Goal: Task Accomplishment & Management: Manage account settings

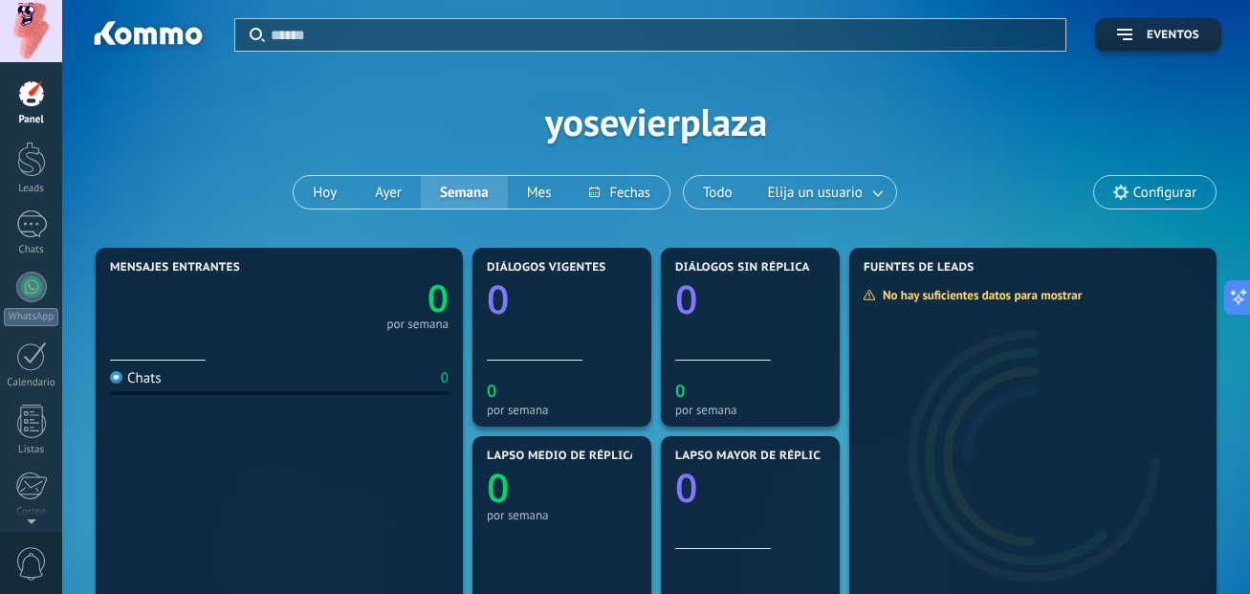
click at [1134, 189] on span "Configurar" at bounding box center [1154, 192] width 121 height 33
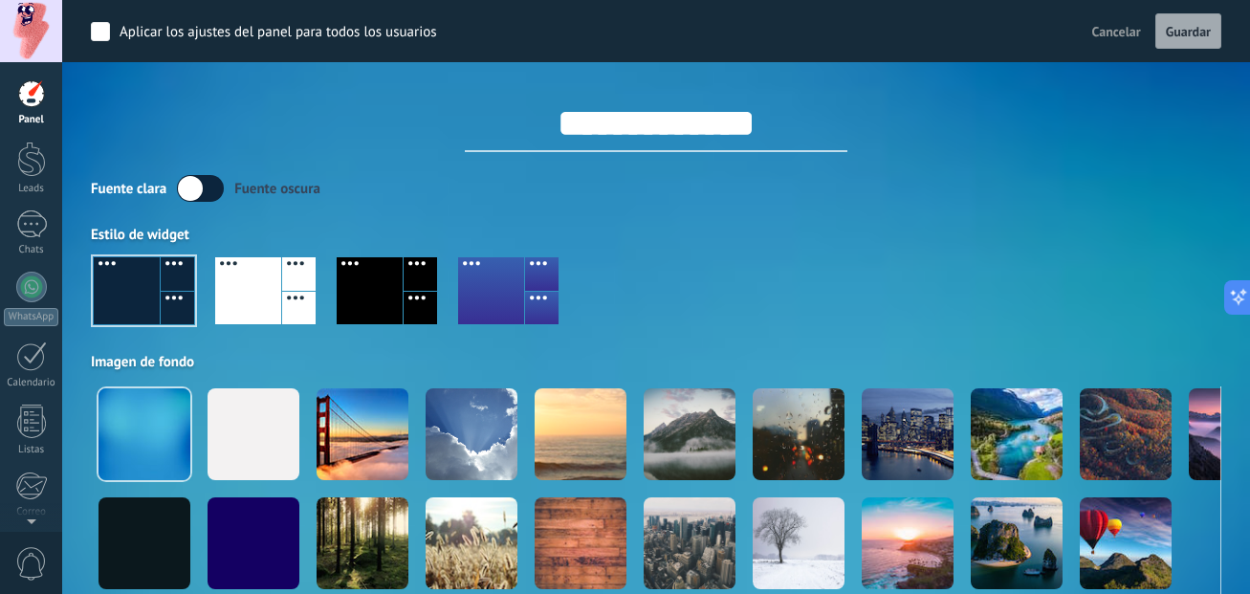
click at [364, 283] on div at bounding box center [370, 290] width 66 height 67
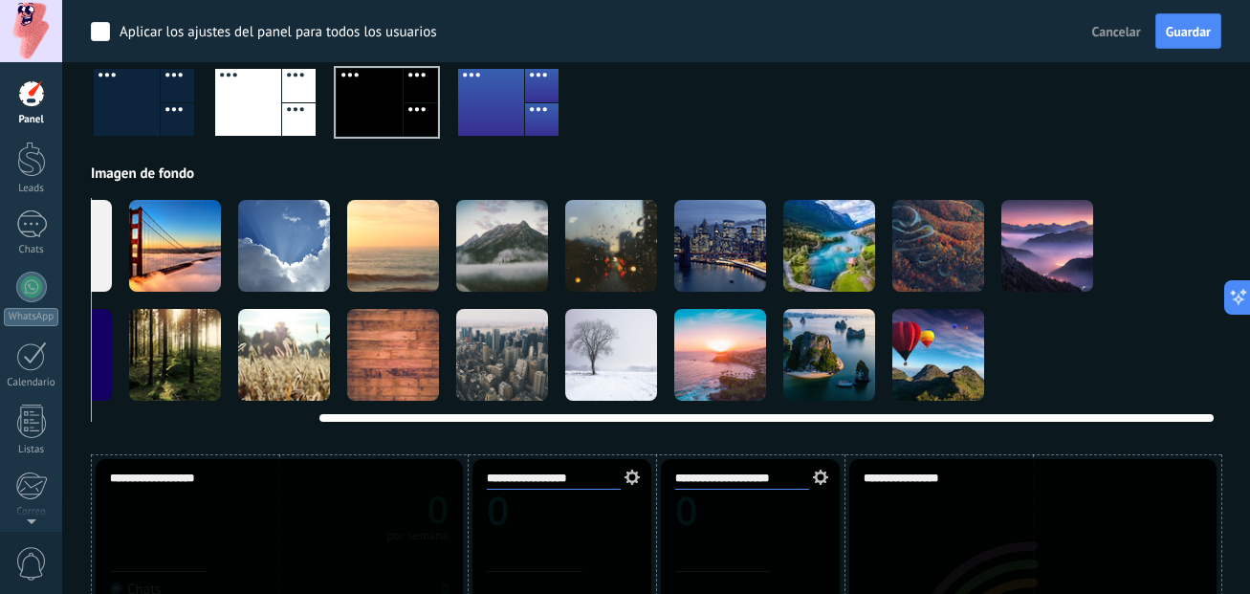
scroll to position [0, 279]
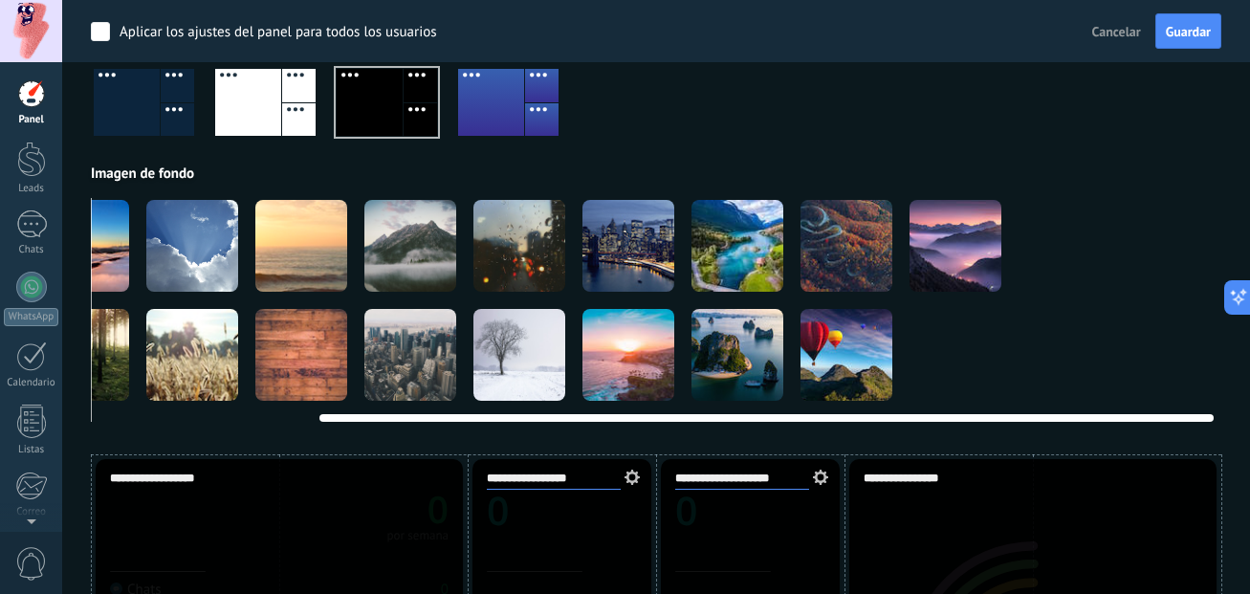
drag, startPoint x: 1200, startPoint y: 320, endPoint x: 871, endPoint y: 317, distance: 328.9
click at [871, 317] on div at bounding box center [377, 300] width 1130 height 205
click at [1083, 342] on video at bounding box center [1064, 355] width 92 height 92
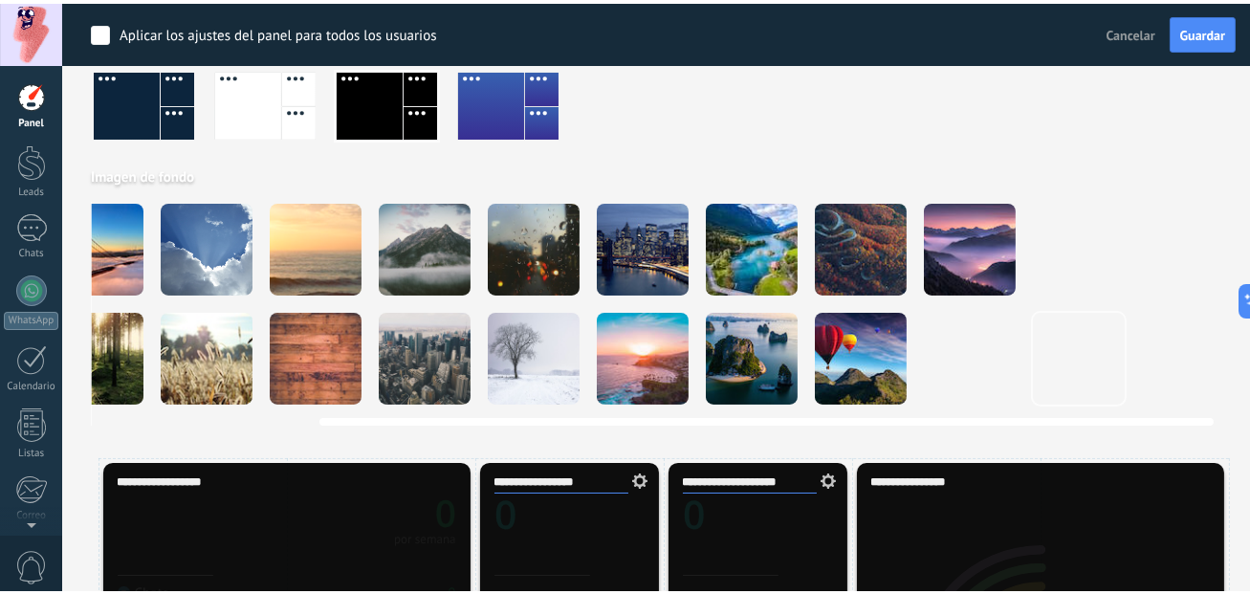
scroll to position [0, 265]
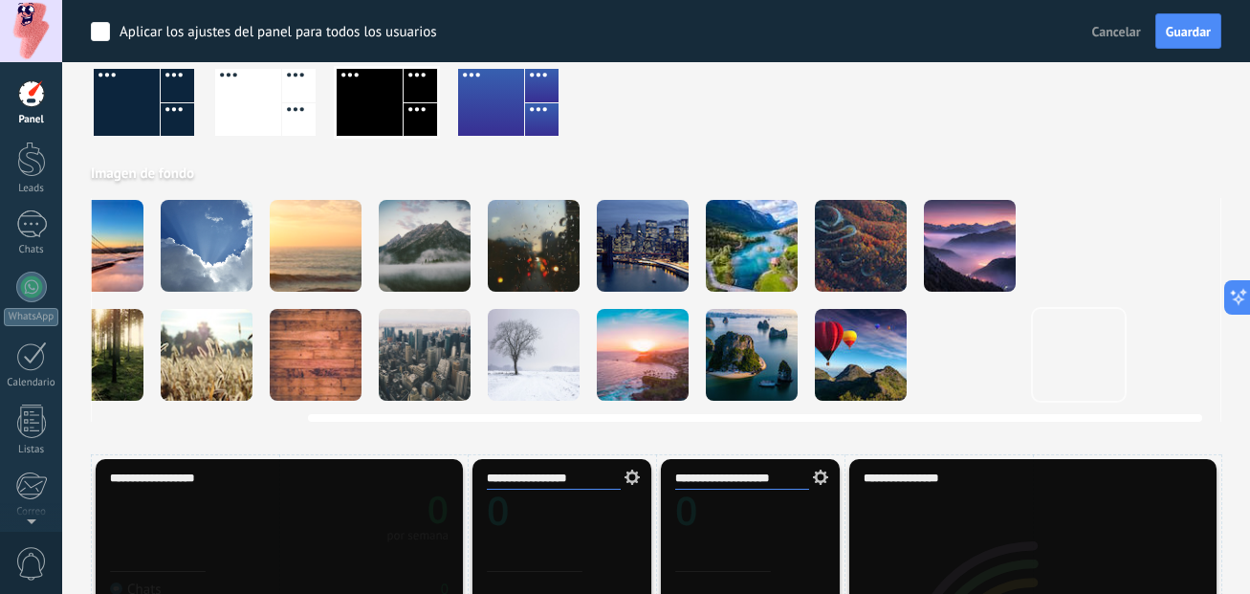
click at [1083, 342] on video at bounding box center [1079, 355] width 92 height 92
click at [1195, 244] on video at bounding box center [1188, 246] width 92 height 92
click at [846, 344] on div at bounding box center [861, 355] width 92 height 92
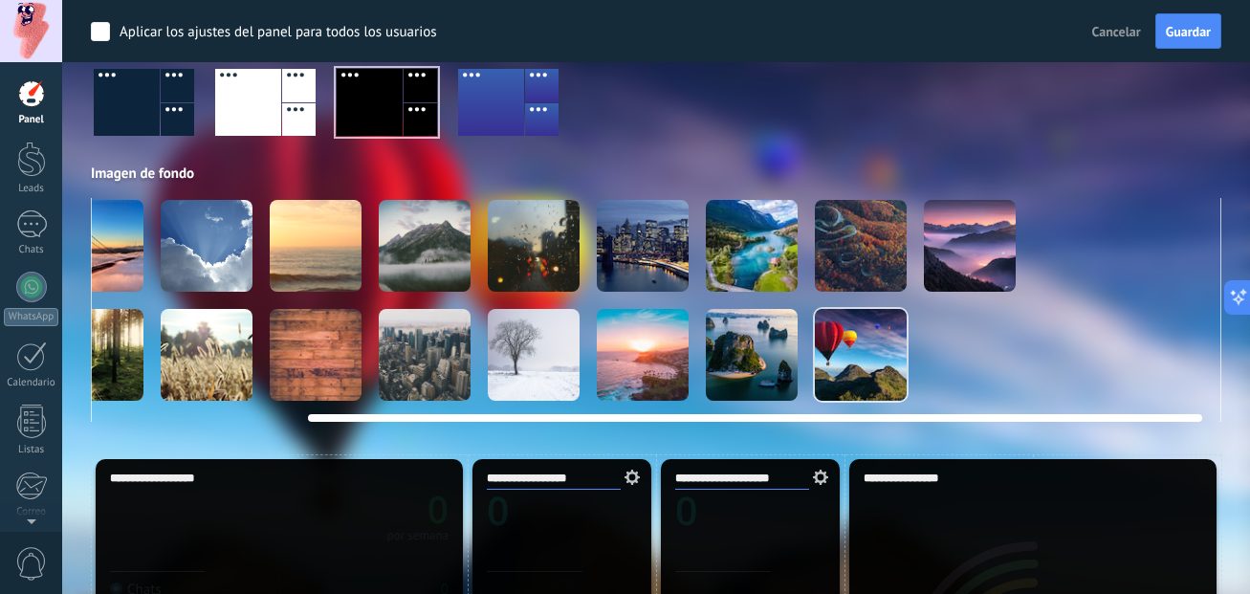
click at [970, 358] on video at bounding box center [970, 355] width 92 height 92
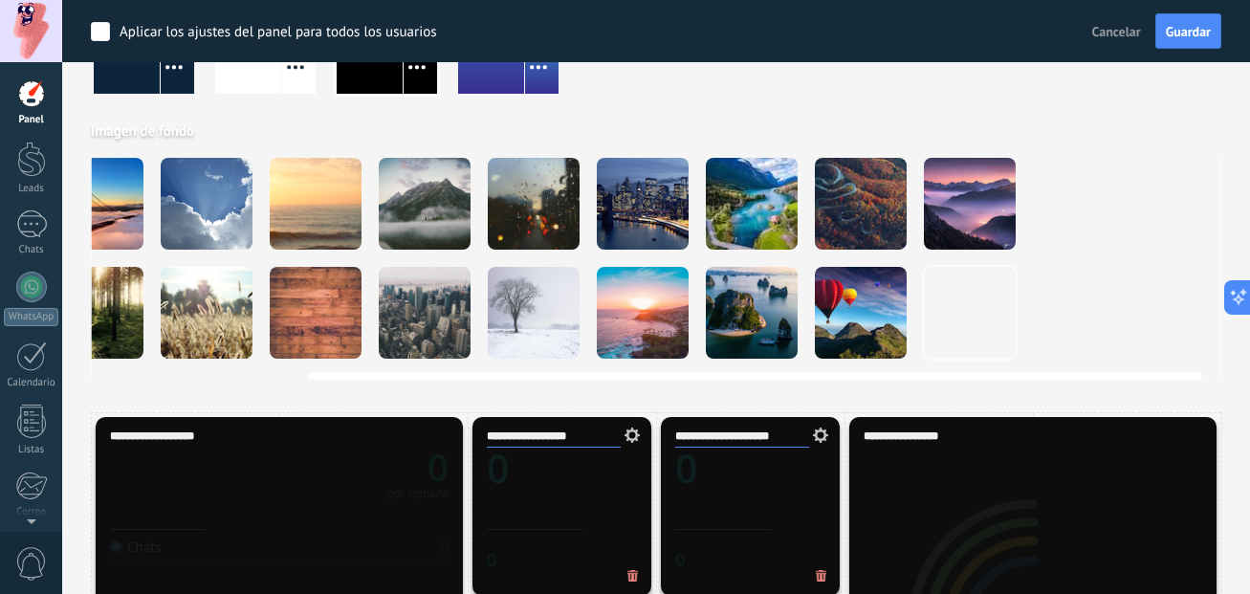
scroll to position [188, 0]
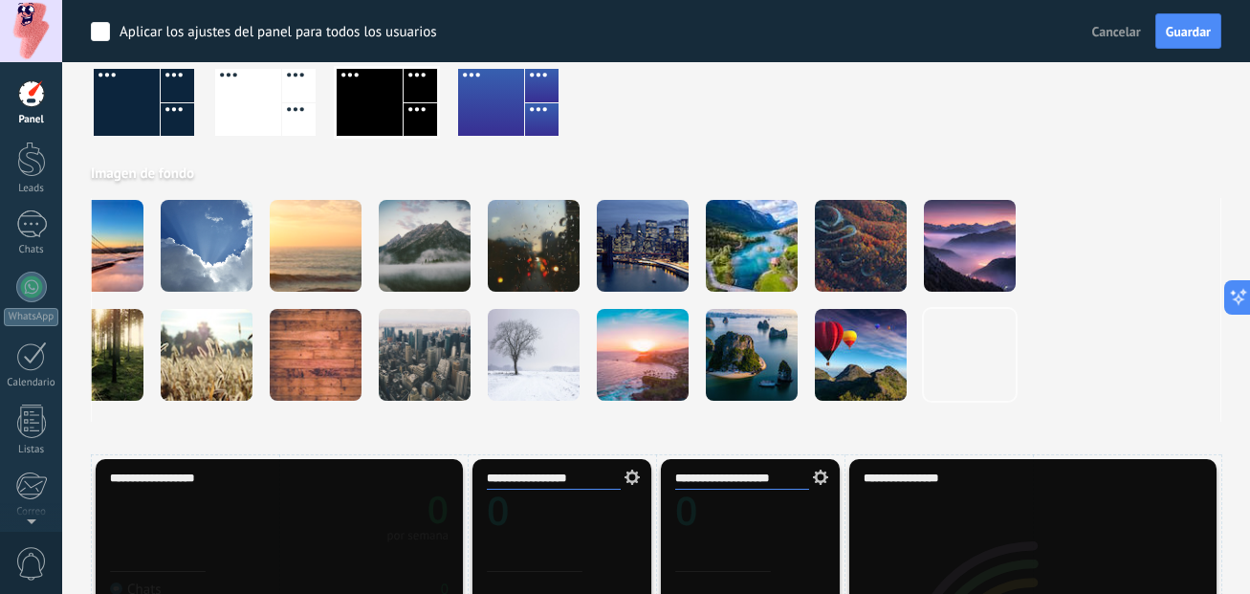
click at [281, 85] on div at bounding box center [265, 102] width 100 height 67
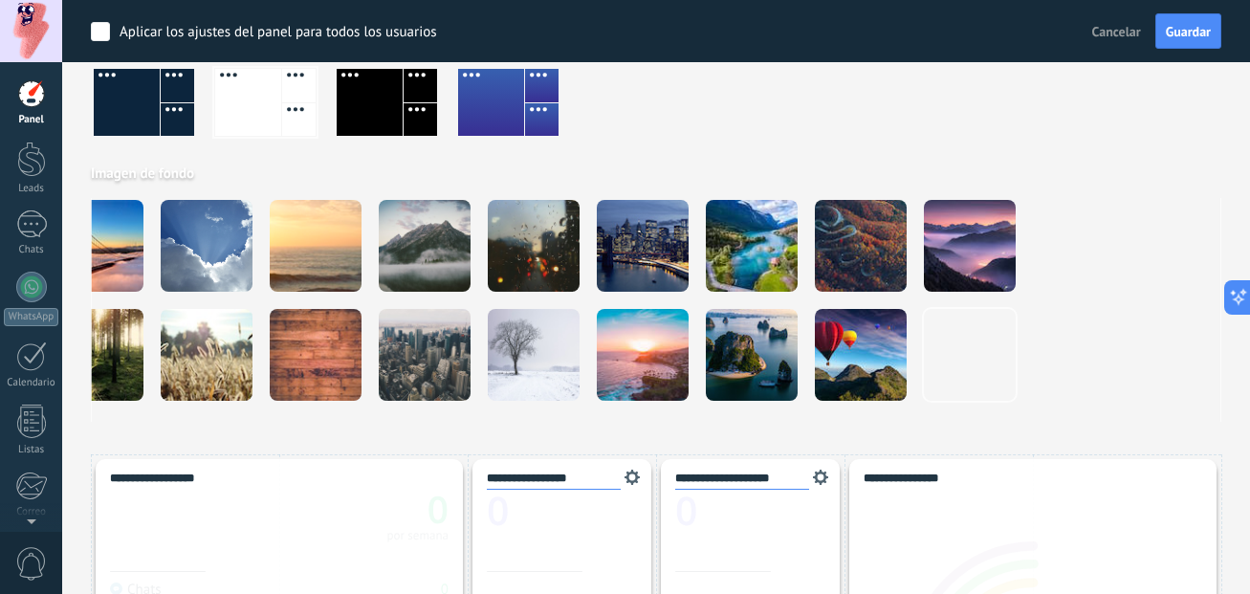
click at [450, 132] on div at bounding box center [656, 109] width 1130 height 109
click at [502, 109] on div at bounding box center [491, 102] width 66 height 67
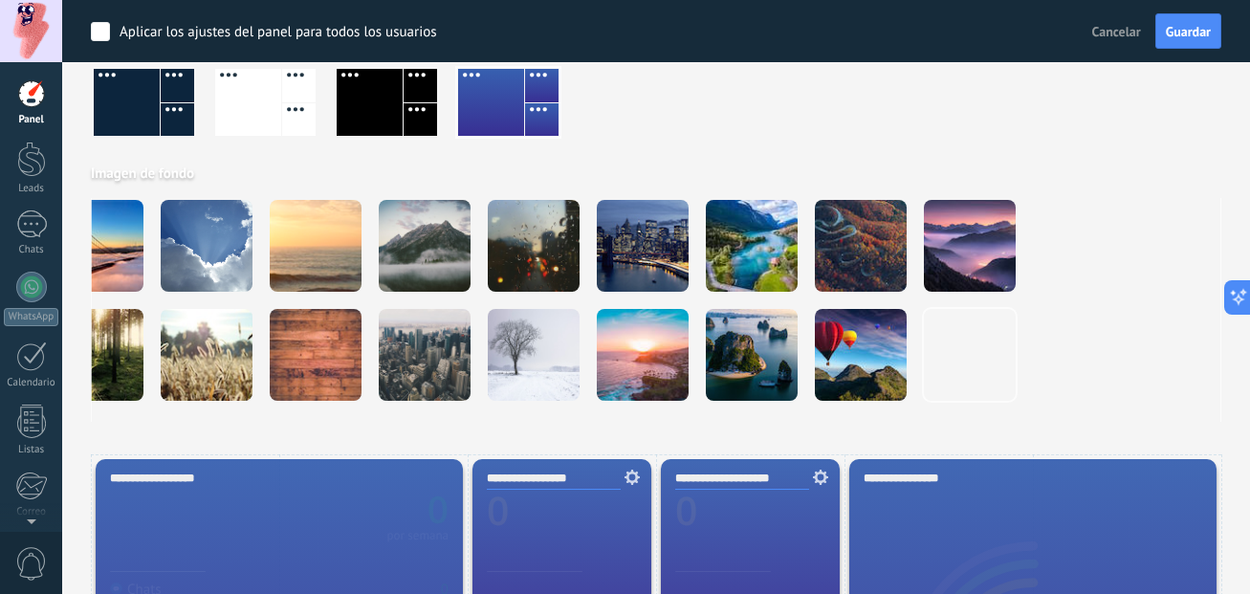
click at [128, 132] on div at bounding box center [127, 102] width 66 height 67
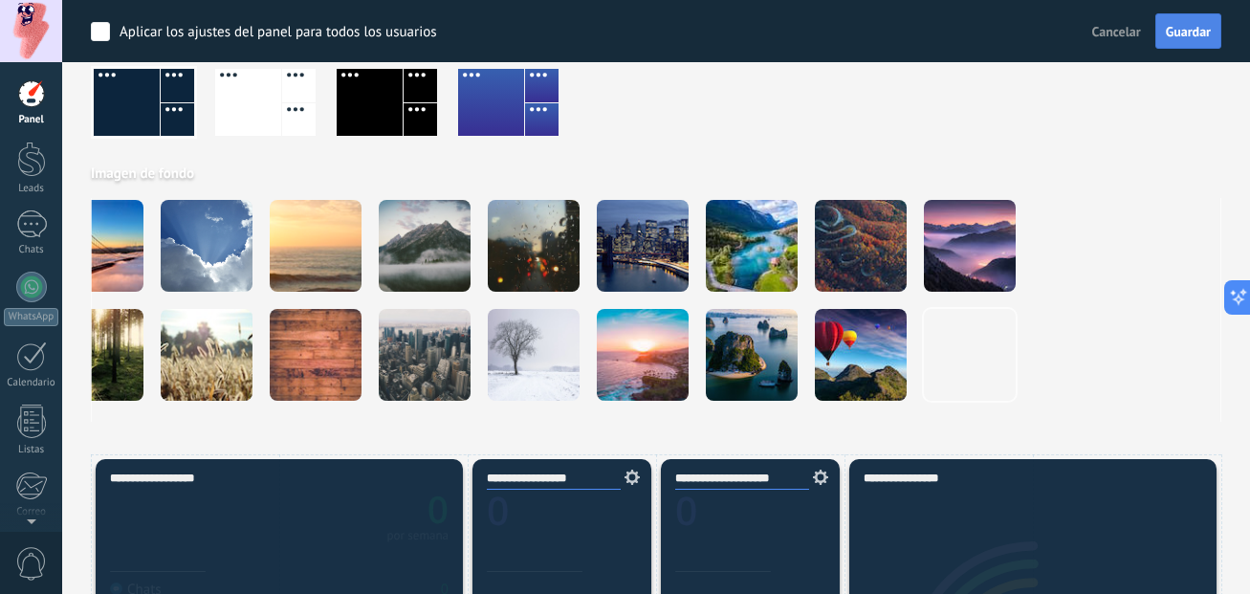
click at [1190, 31] on span "Guardar" at bounding box center [1188, 31] width 45 height 13
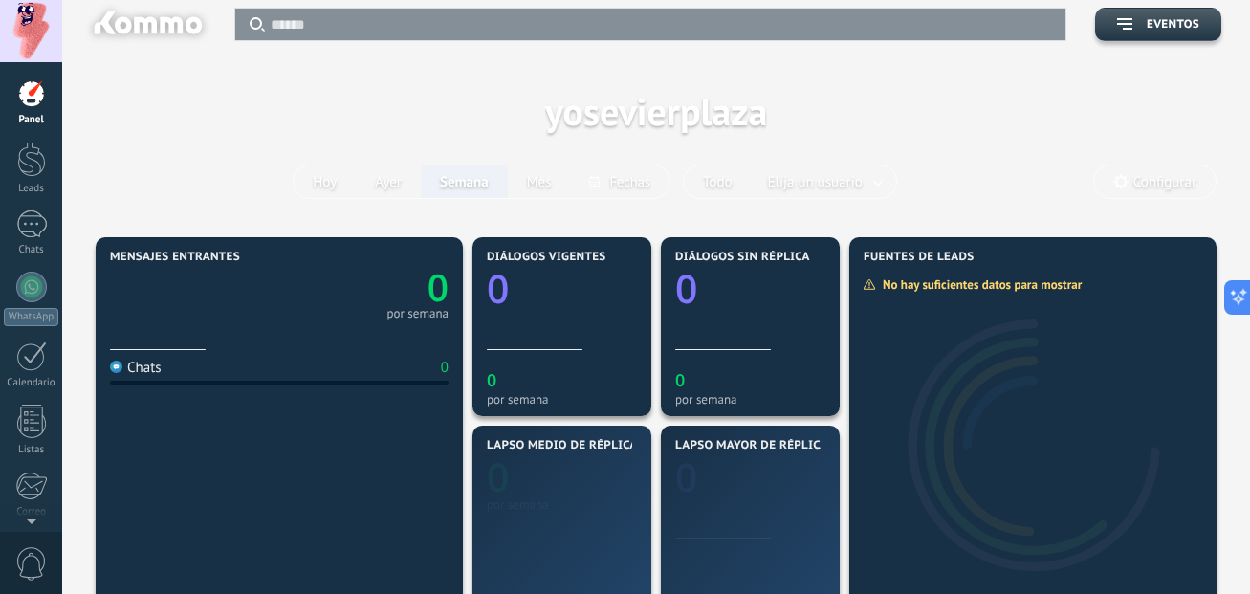
scroll to position [0, 0]
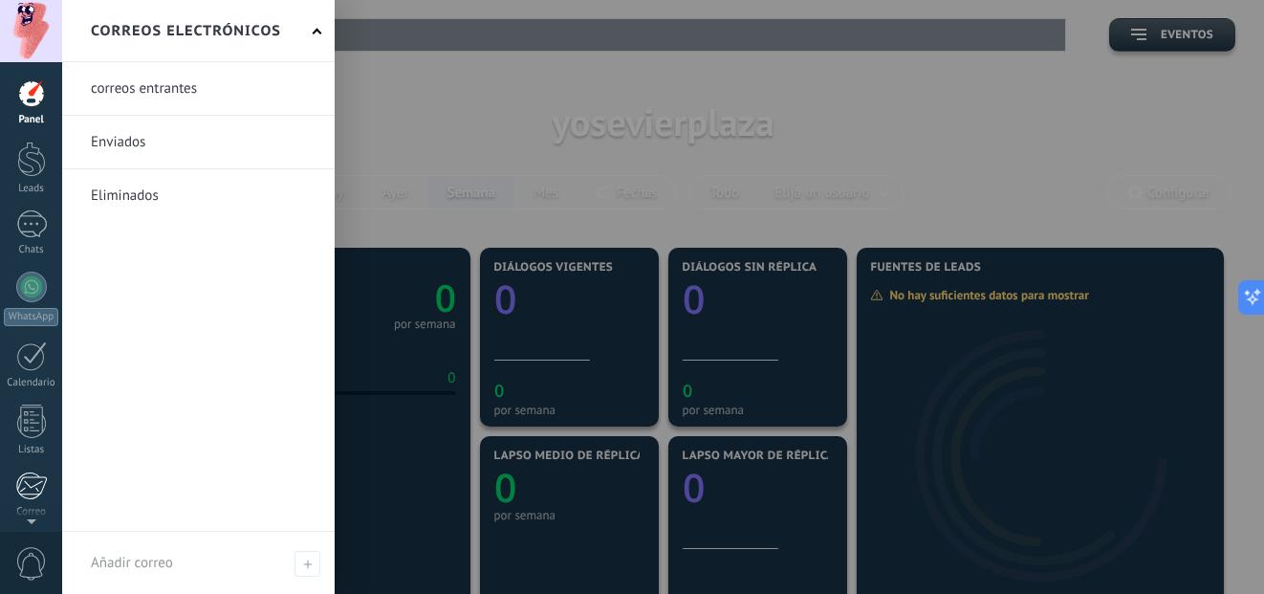
click at [26, 500] on link "Correo" at bounding box center [31, 494] width 62 height 47
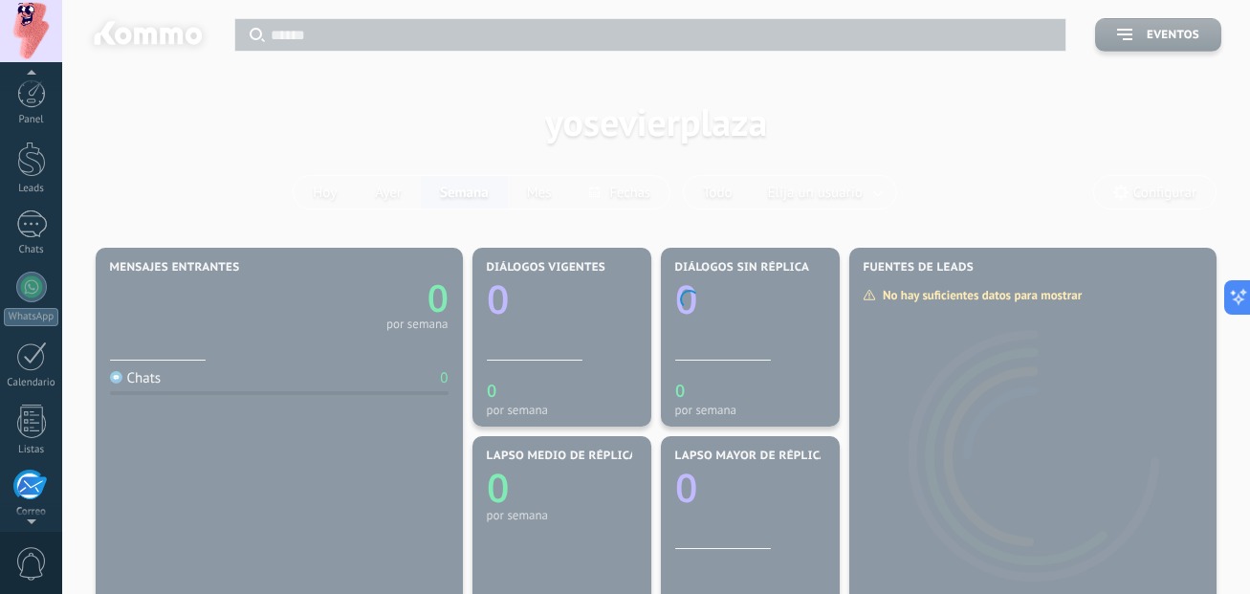
scroll to position [185, 0]
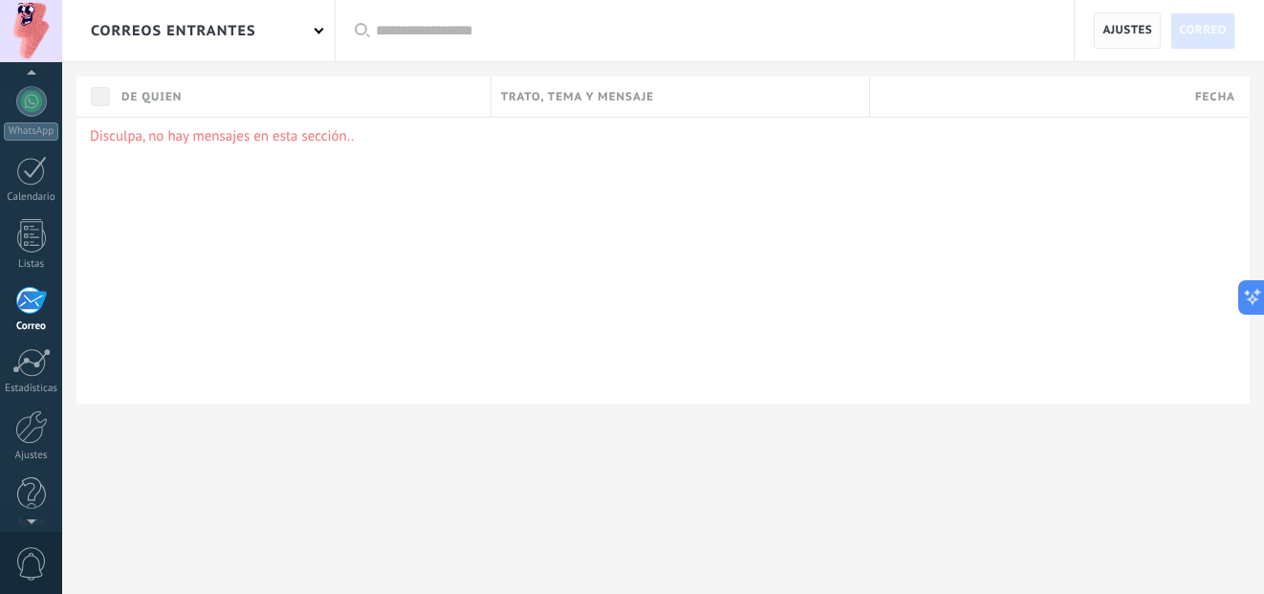
click at [1144, 39] on span "Ajustes" at bounding box center [1127, 30] width 50 height 34
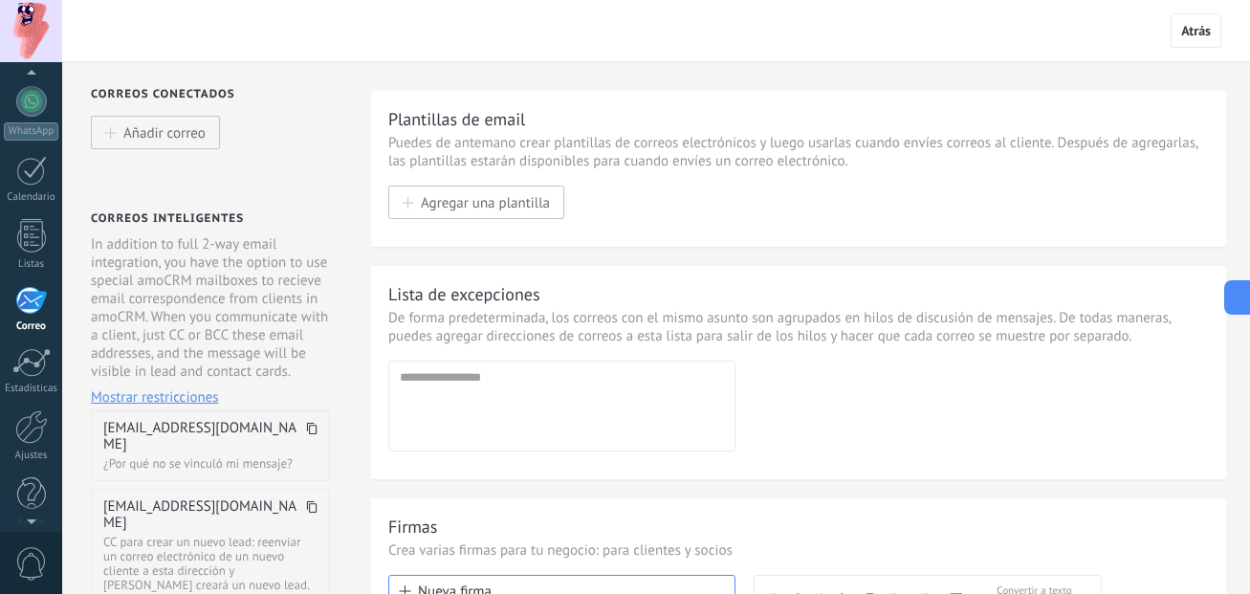
scroll to position [332, 0]
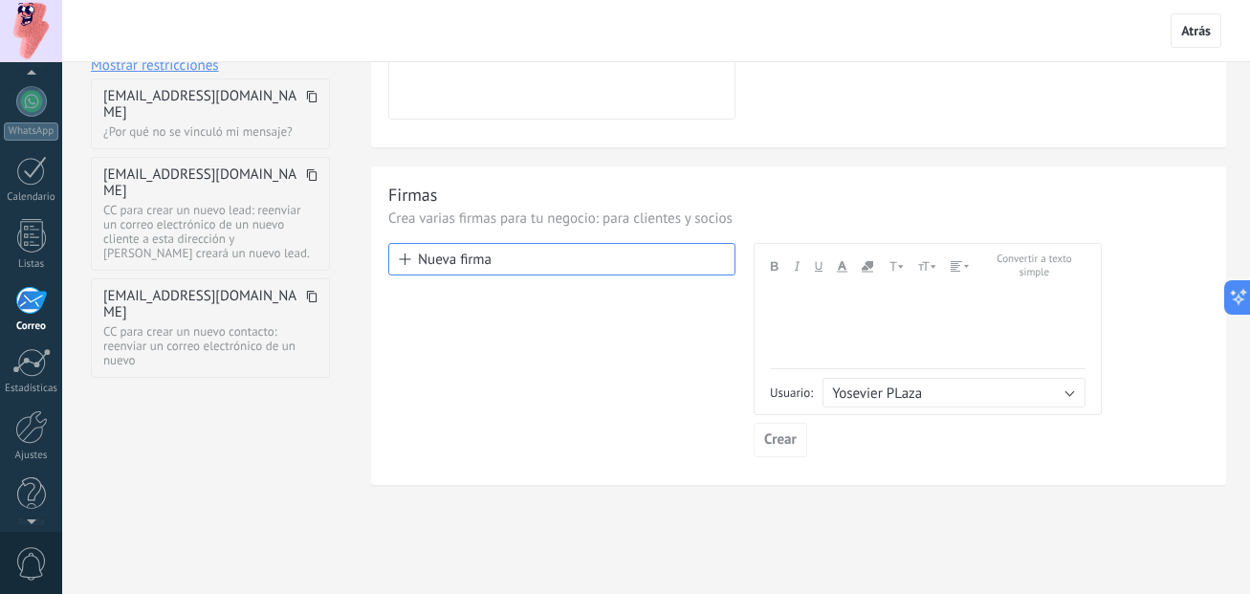
click at [799, 294] on div at bounding box center [928, 297] width 316 height 17
click at [512, 254] on button "Nueva firma" at bounding box center [561, 259] width 347 height 33
click at [870, 363] on div at bounding box center [928, 328] width 316 height 79
drag, startPoint x: 882, startPoint y: 312, endPoint x: 748, endPoint y: 302, distance: 134.2
click at [748, 302] on div "**********" at bounding box center [798, 350] width 820 height 214
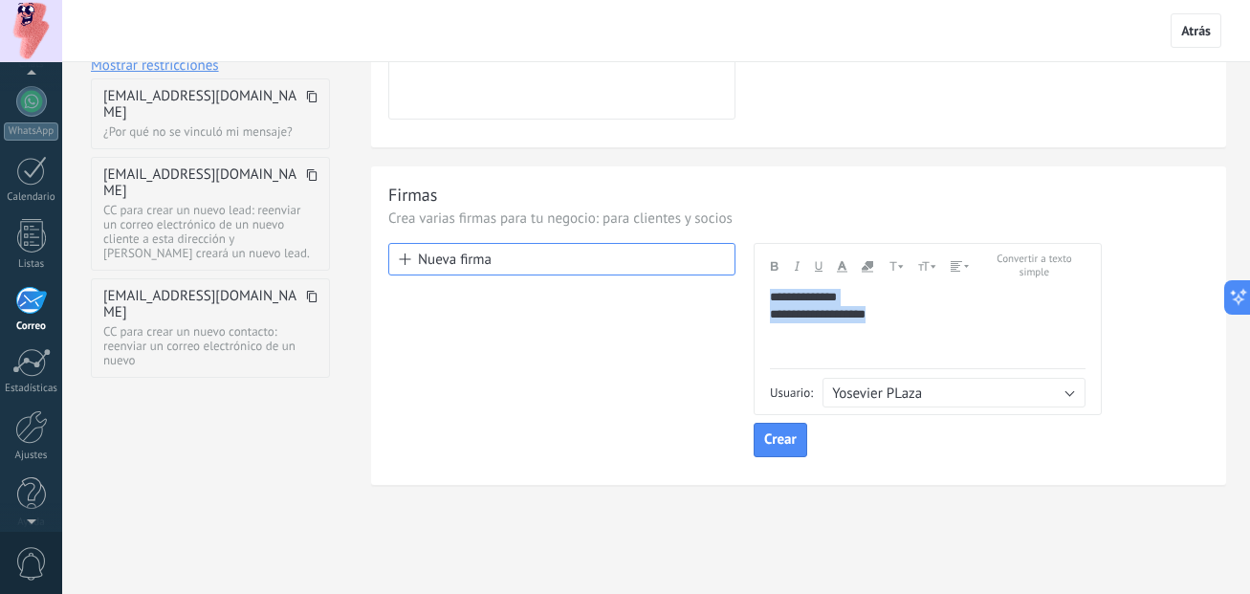
click at [777, 266] on icon "button" at bounding box center [774, 266] width 9 height 10
click at [865, 316] on strong "**********" at bounding box center [818, 314] width 96 height 12
click at [866, 301] on div "**********" at bounding box center [928, 297] width 316 height 17
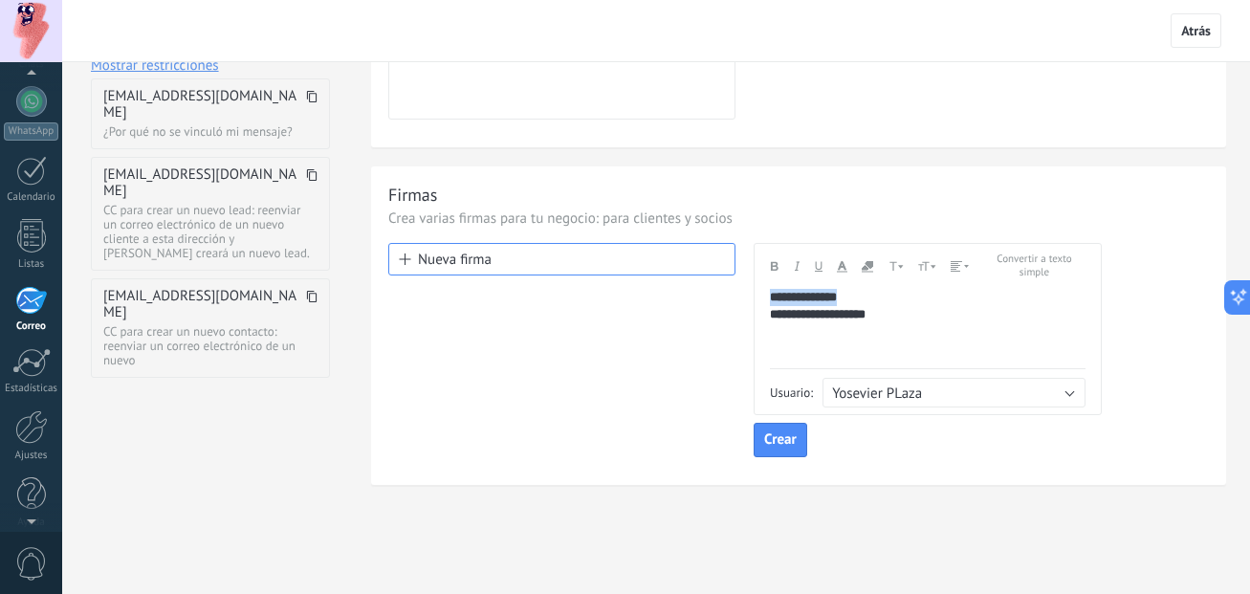
click at [866, 301] on div "**********" at bounding box center [928, 297] width 316 height 17
drag, startPoint x: 860, startPoint y: 294, endPoint x: 740, endPoint y: 277, distance: 120.6
click at [740, 277] on div "**********" at bounding box center [798, 350] width 820 height 214
click at [796, 269] on use "button" at bounding box center [797, 267] width 5 height 10
drag, startPoint x: 891, startPoint y: 314, endPoint x: 764, endPoint y: 319, distance: 127.3
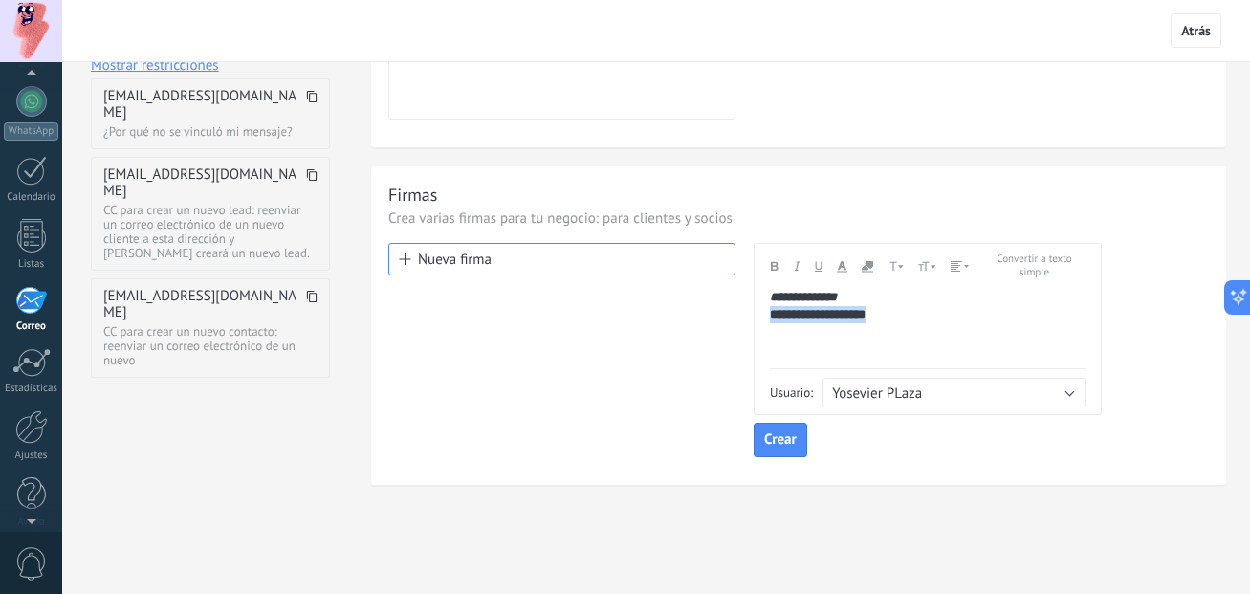
click at [764, 319] on div "**********" at bounding box center [927, 329] width 348 height 172
click at [839, 266] on use "button" at bounding box center [842, 267] width 11 height 11
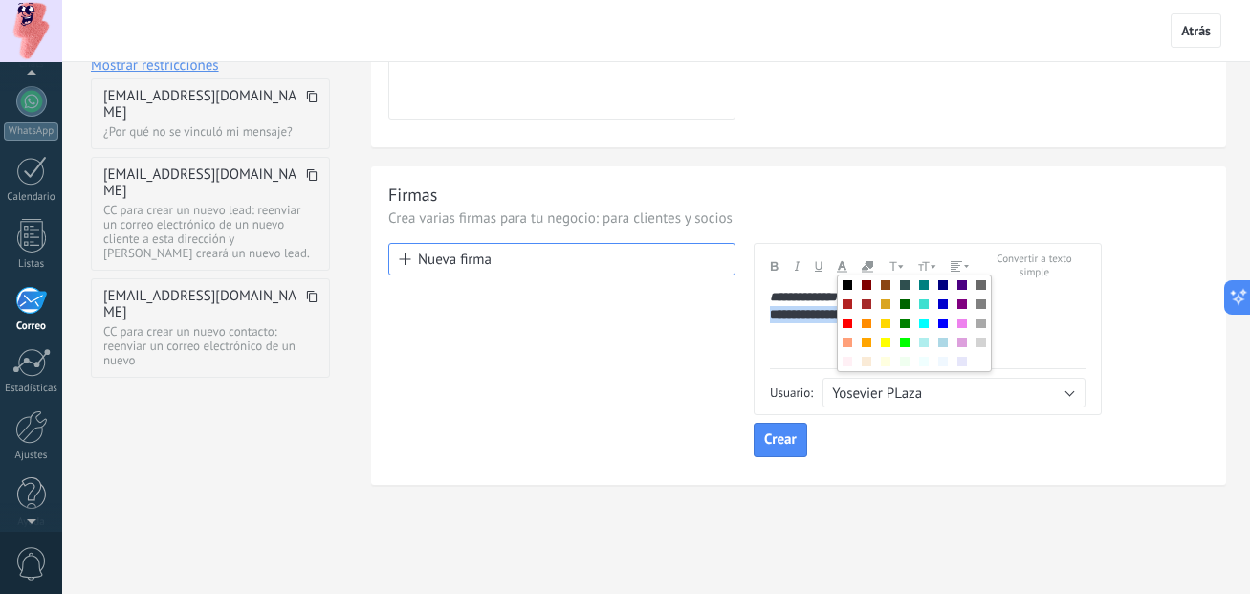
click at [789, 345] on div "**********" at bounding box center [928, 328] width 316 height 79
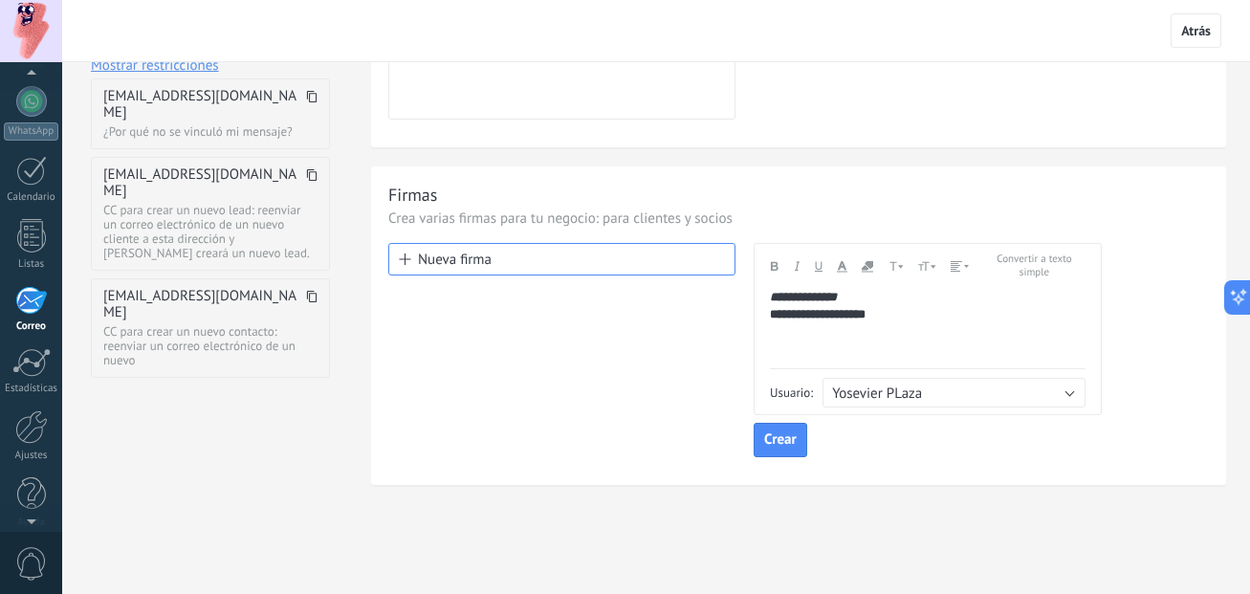
click at [822, 261] on div "Andale Mono Arial Arial Black Book Antiqua Comic Sans MS Courier New Helvetica …" at bounding box center [876, 266] width 213 height 26
click at [898, 314] on div "**********" at bounding box center [928, 314] width 316 height 17
click at [818, 264] on icon "button" at bounding box center [819, 265] width 8 height 13
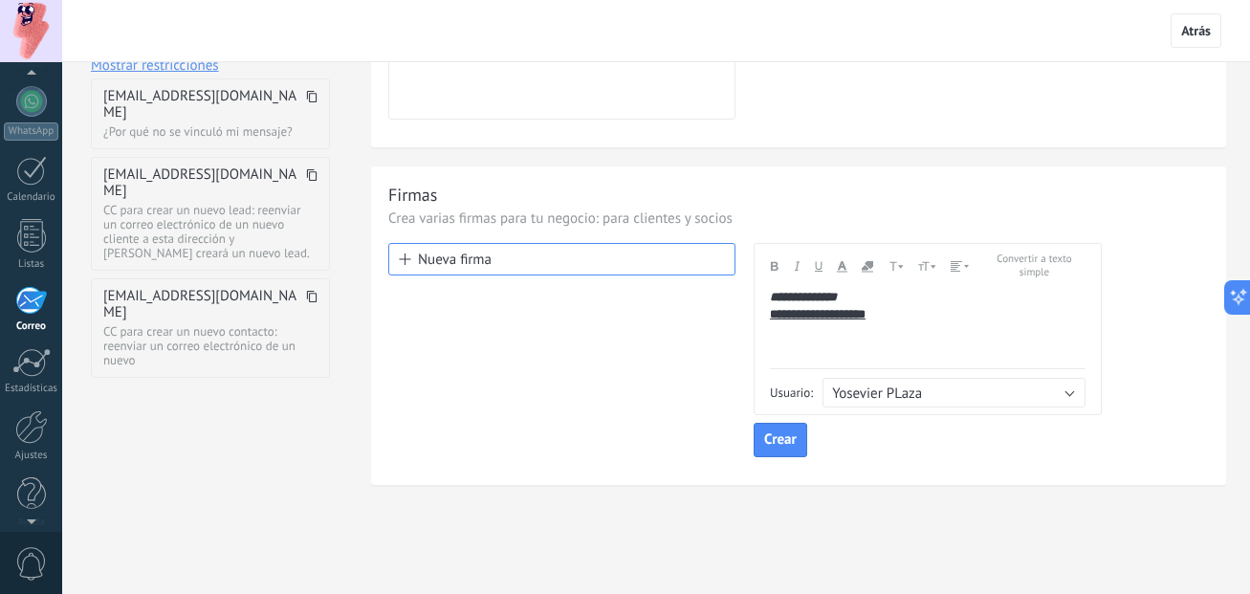
click at [912, 311] on div "**********" at bounding box center [928, 314] width 316 height 17
click at [1035, 270] on button "Convertir a texto simple" at bounding box center [1034, 266] width 102 height 26
click at [873, 293] on div "**********" at bounding box center [928, 297] width 316 height 17
click at [874, 397] on span "Yosevier PLaza" at bounding box center [877, 393] width 90 height 18
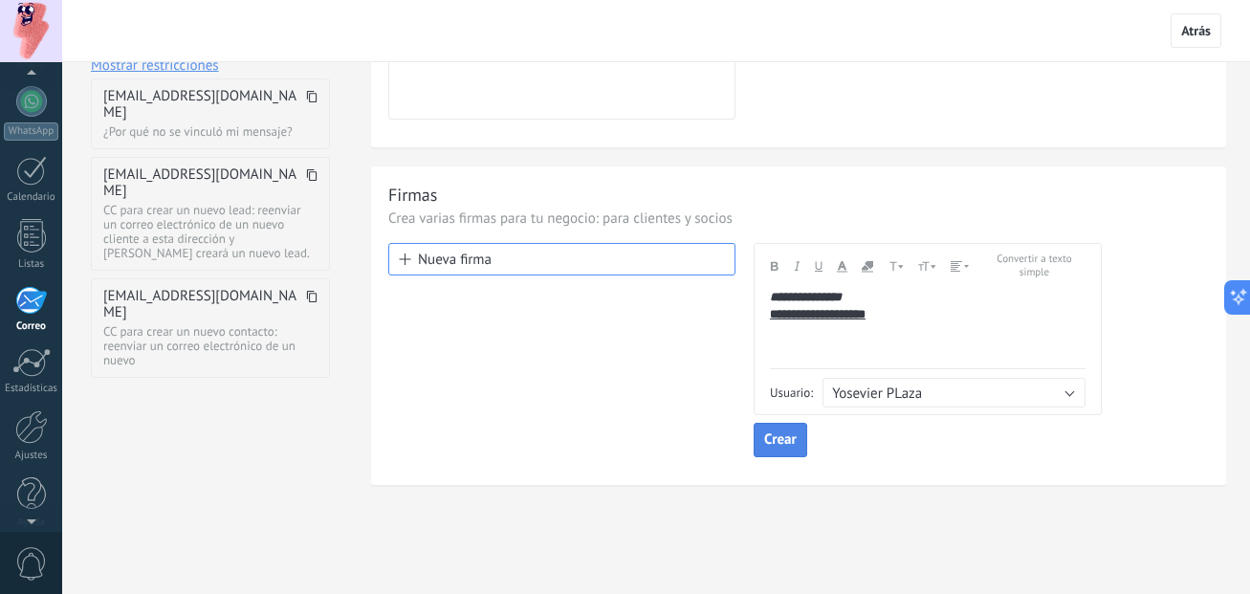
click at [779, 445] on span "Crear" at bounding box center [780, 439] width 33 height 13
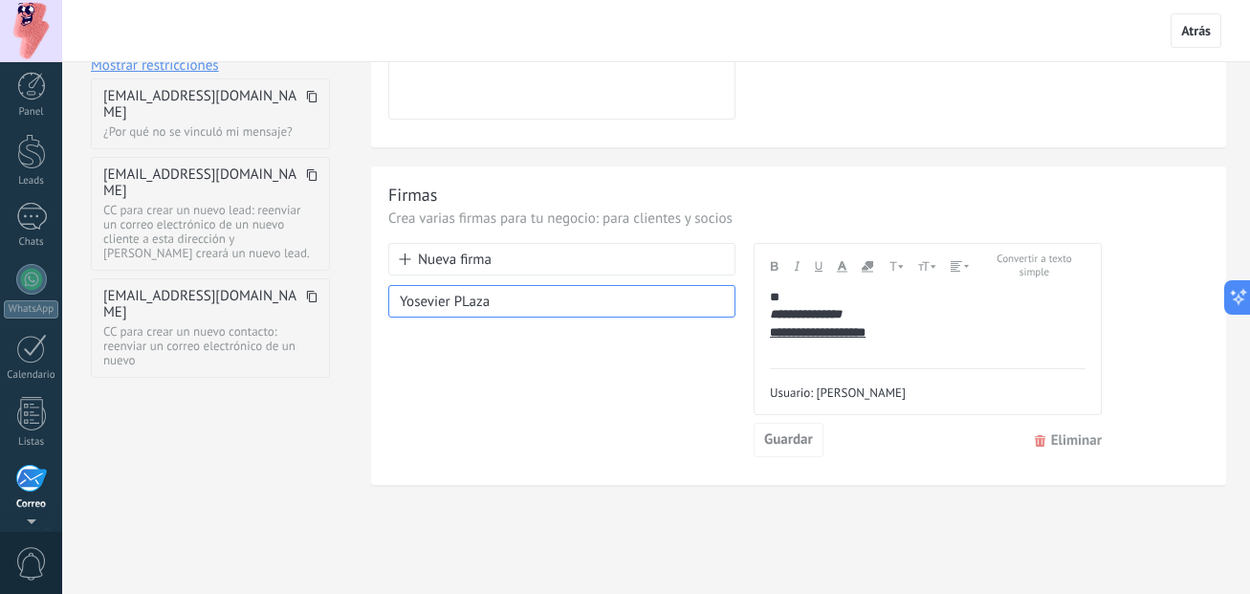
scroll to position [0, 0]
click at [29, 218] on div at bounding box center [31, 224] width 31 height 28
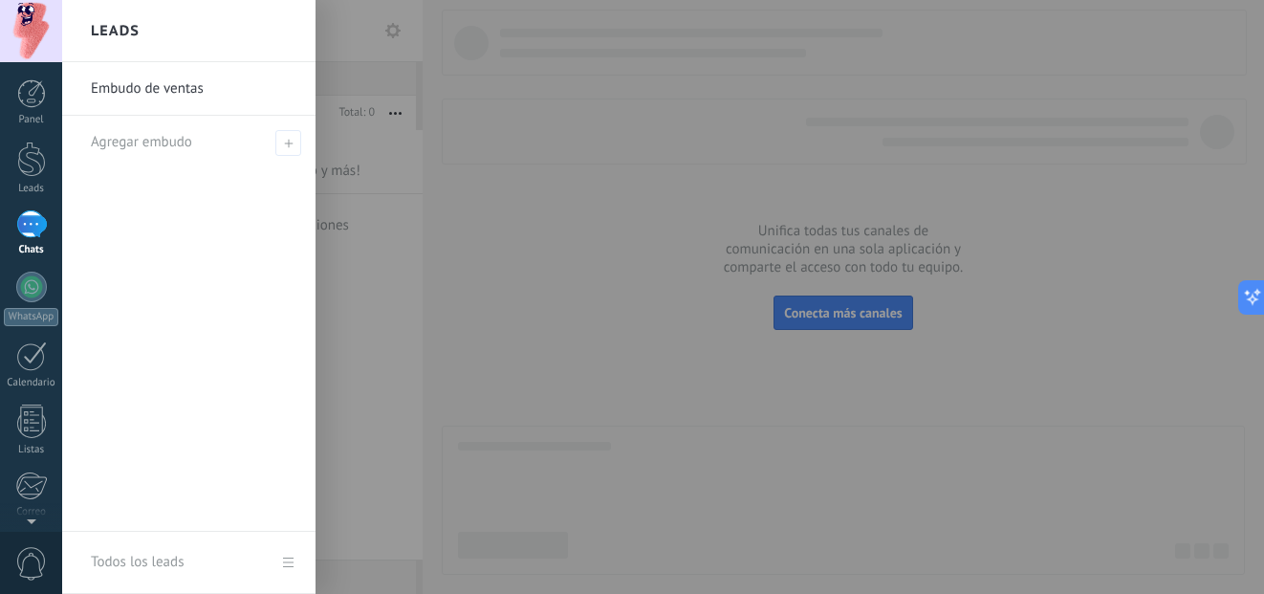
click at [197, 98] on link "Embudo de ventas" at bounding box center [194, 89] width 206 height 54
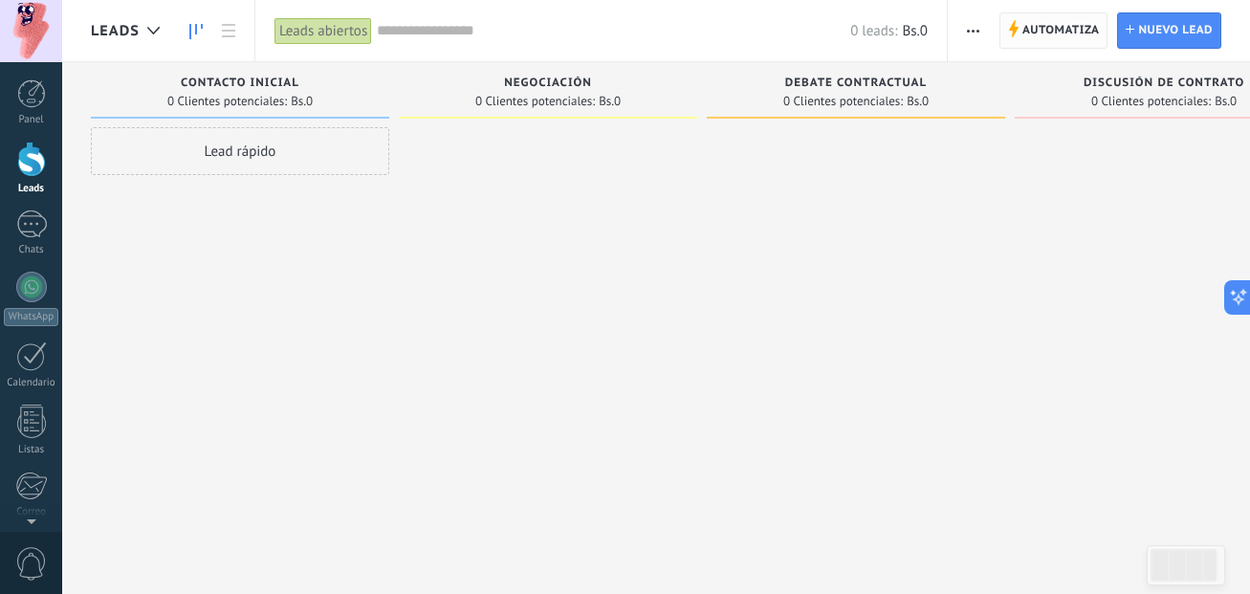
click at [1063, 30] on span "Automatiza" at bounding box center [1060, 30] width 77 height 34
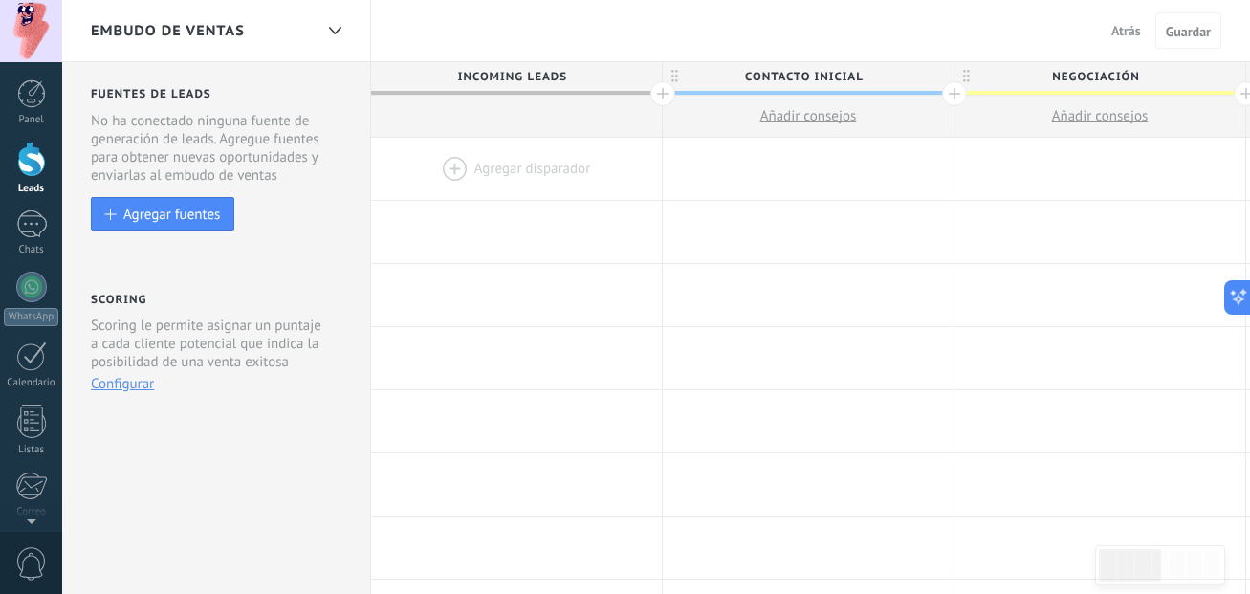
click at [507, 165] on div at bounding box center [516, 169] width 291 height 62
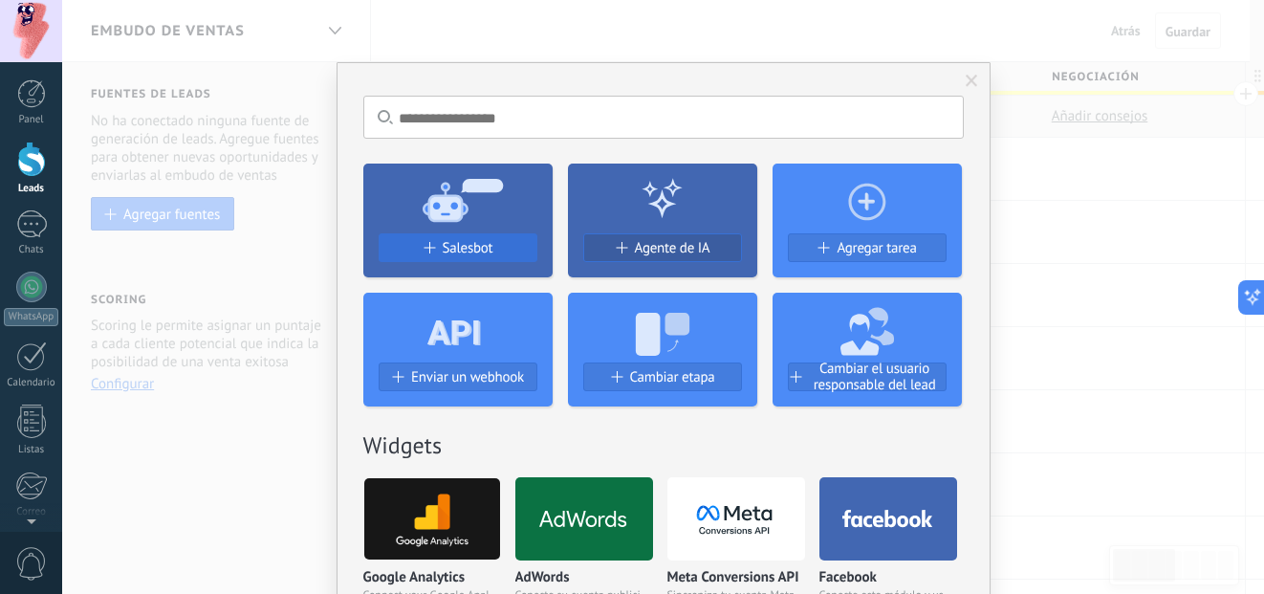
click at [503, 246] on div "Salesbot" at bounding box center [458, 248] width 157 height 16
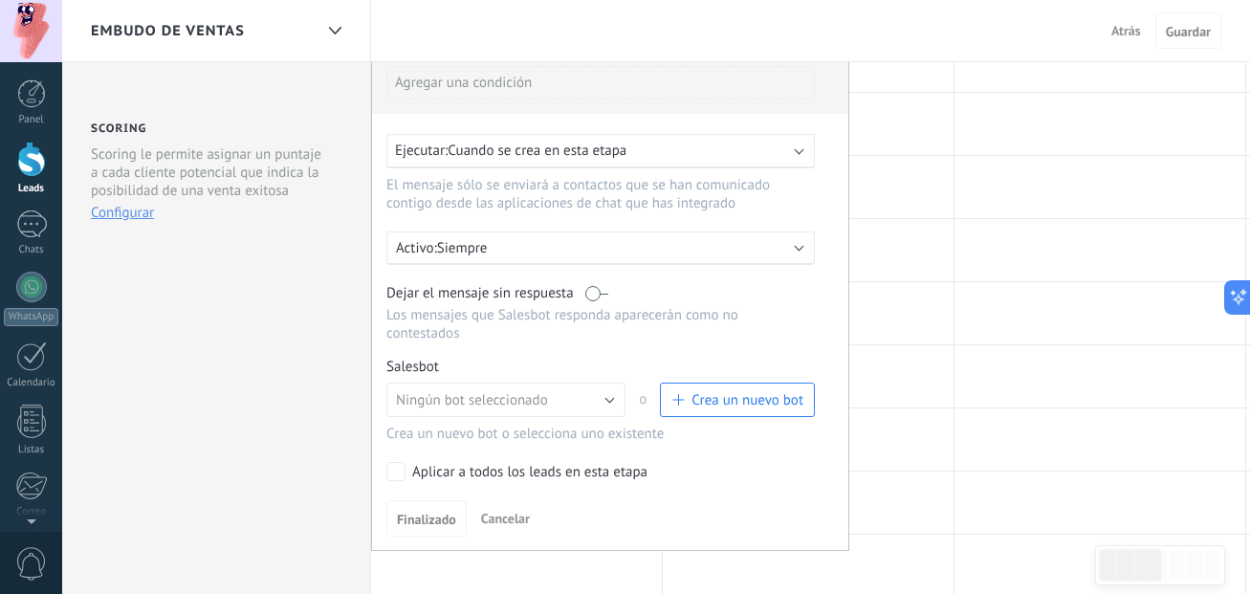
scroll to position [173, 0]
click at [506, 519] on span "Cancelar" at bounding box center [505, 516] width 49 height 17
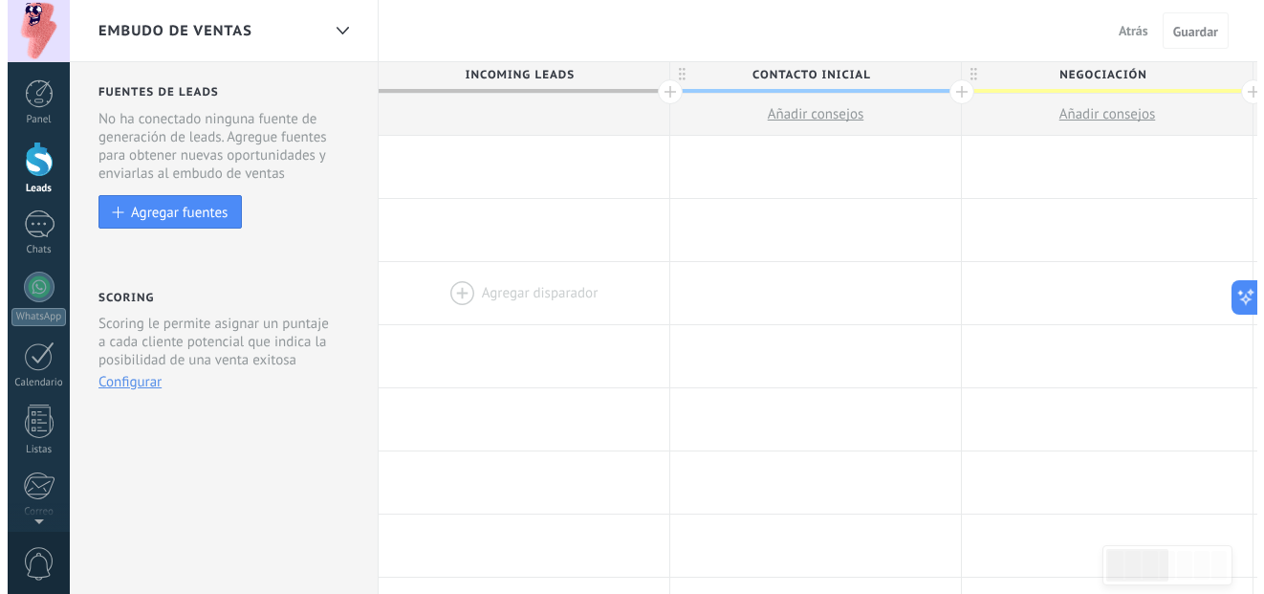
scroll to position [0, 0]
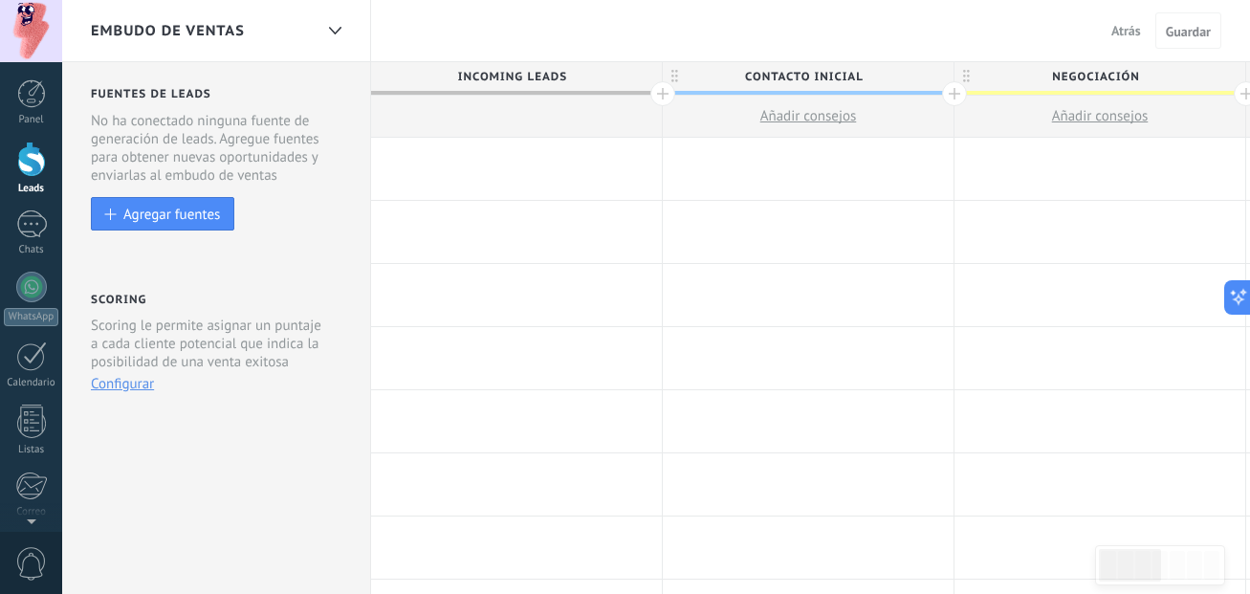
click at [447, 167] on div at bounding box center [516, 169] width 291 height 62
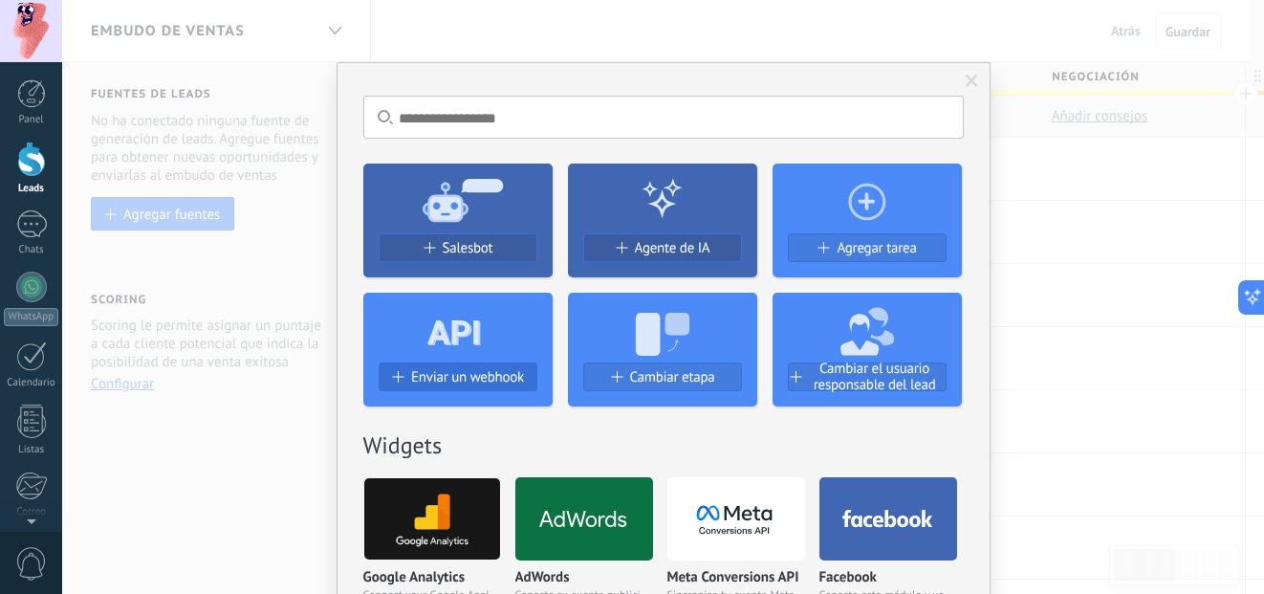
click at [465, 381] on span "Enviar un webhook" at bounding box center [467, 377] width 113 height 16
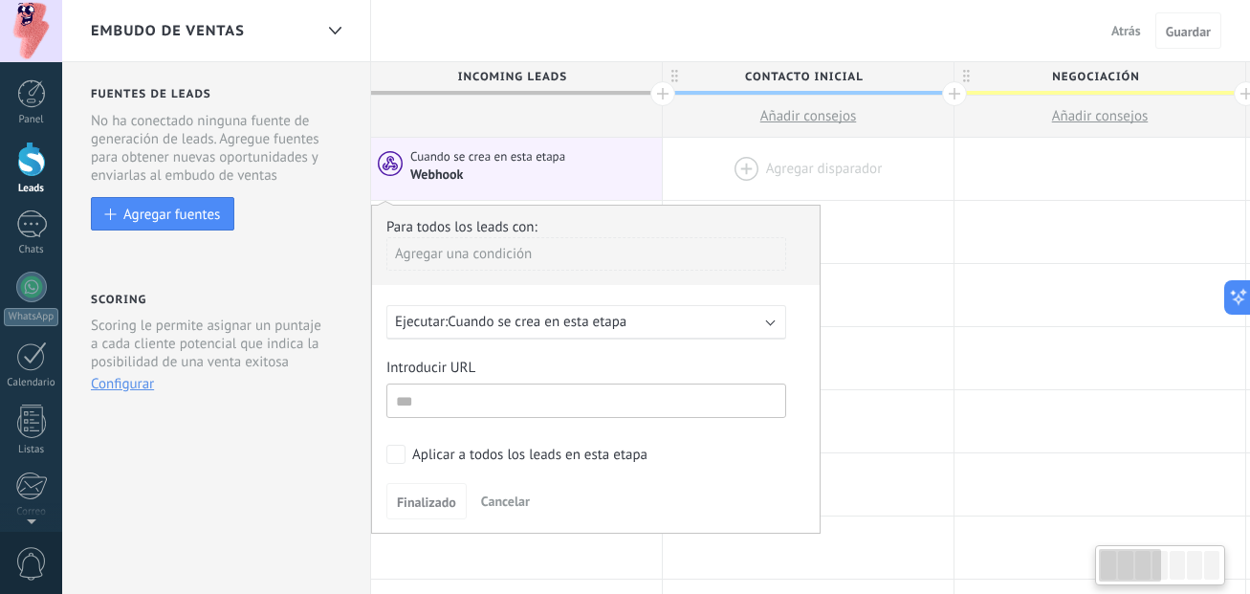
click at [906, 171] on div at bounding box center [808, 169] width 291 height 62
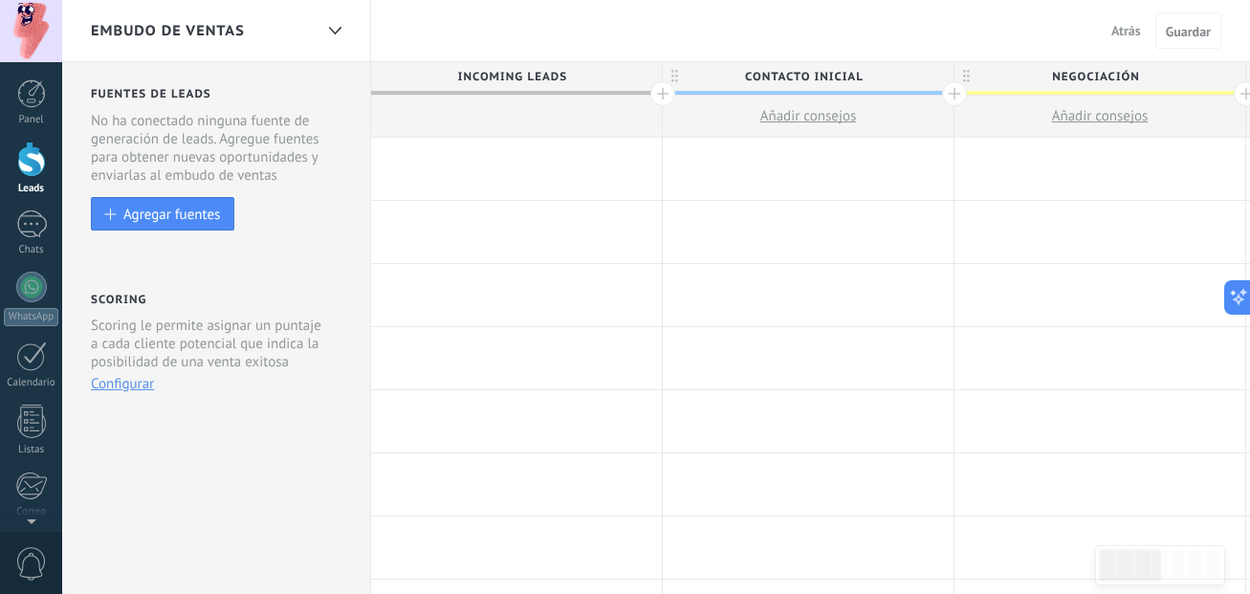
click at [451, 158] on div at bounding box center [516, 169] width 291 height 62
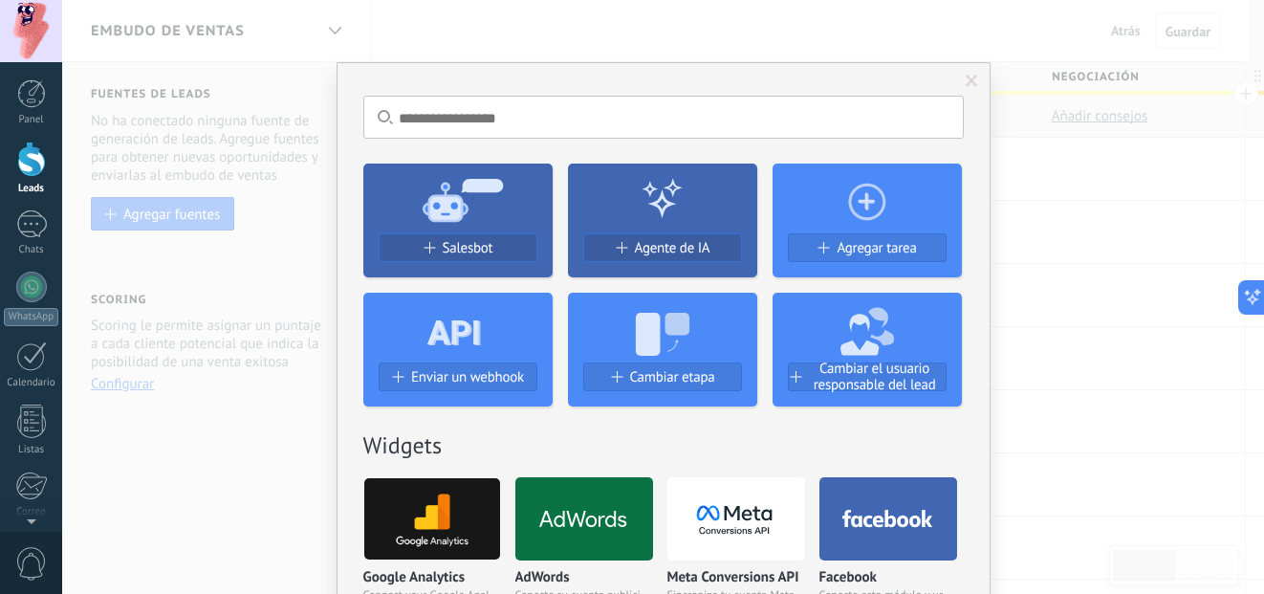
click at [518, 436] on h2 "Widgets" at bounding box center [663, 445] width 600 height 30
click at [975, 76] on span at bounding box center [972, 81] width 32 height 33
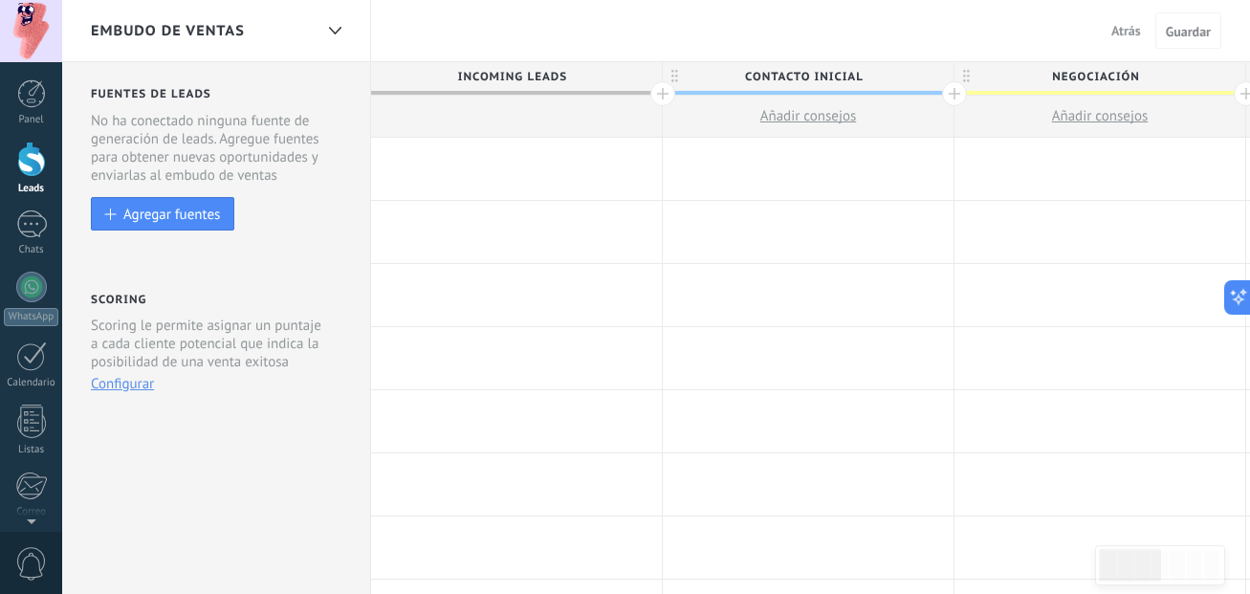
click at [1120, 35] on span "Atrás" at bounding box center [1126, 30] width 30 height 17
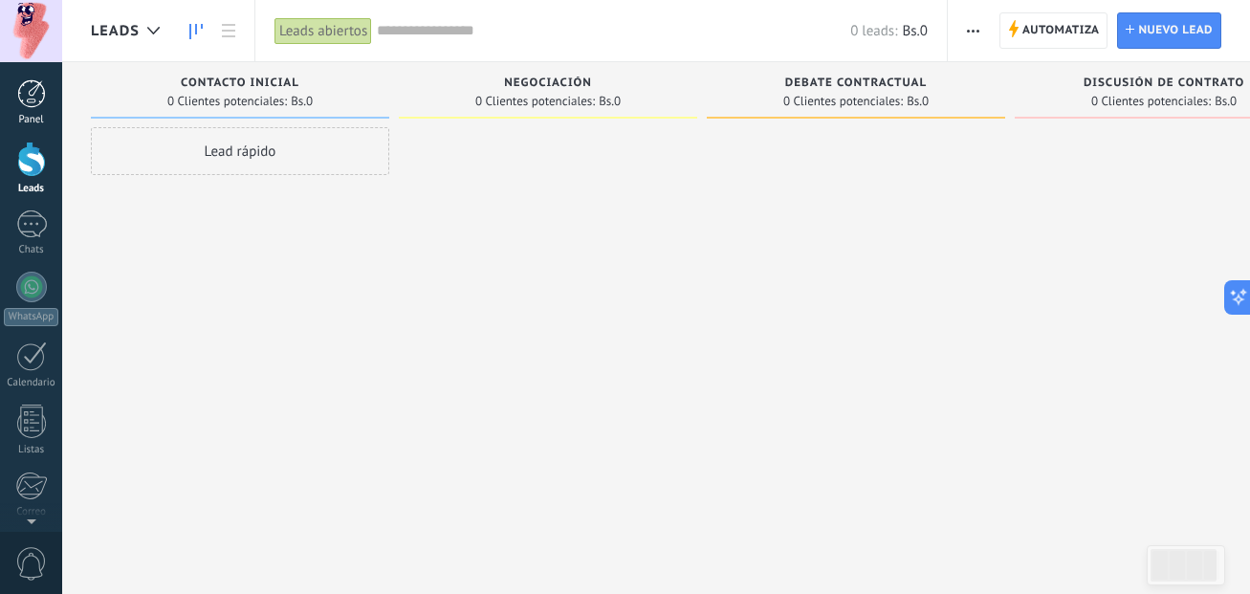
click at [37, 90] on div at bounding box center [31, 93] width 29 height 29
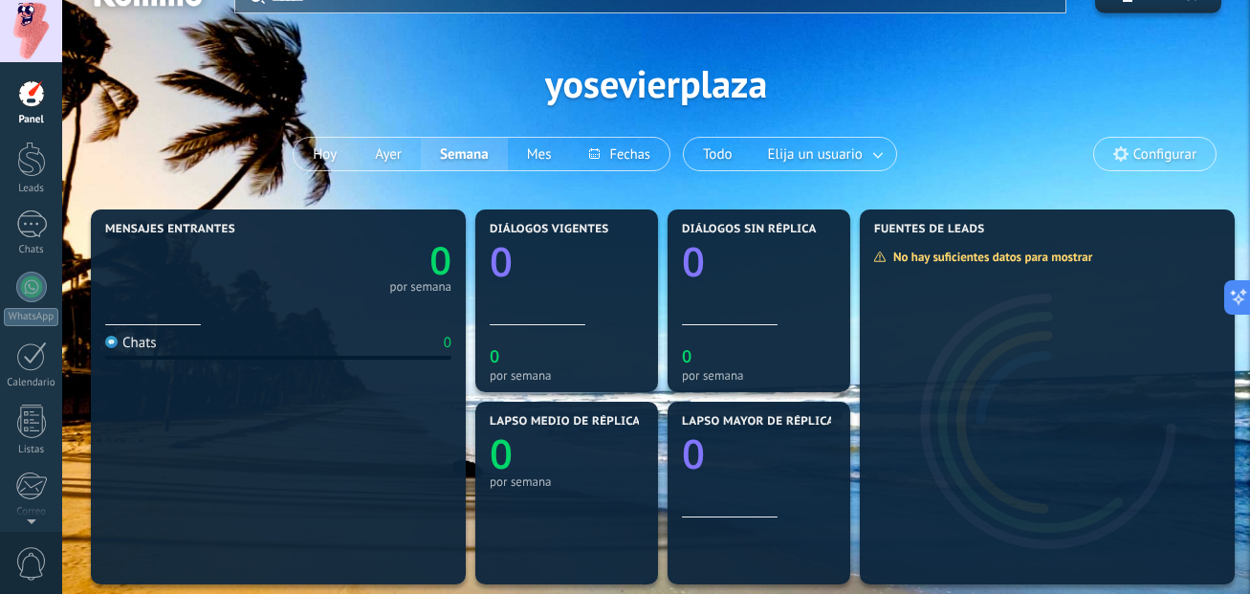
scroll to position [19, 0]
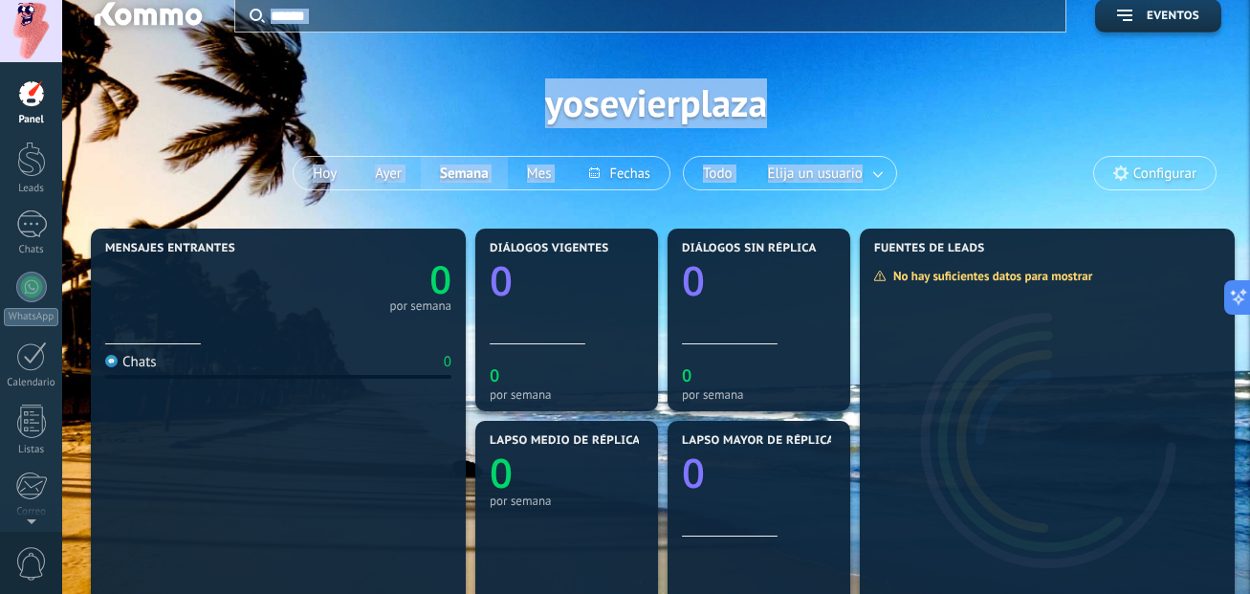
click at [1249, 138] on html ".abccls-1,.abccls-2{fill-rule:evenodd}.abccls-2{fill:#fff} .abfcls-1{fill:none}…" at bounding box center [625, 278] width 1250 height 594
click at [15, 26] on div at bounding box center [31, 31] width 62 height 62
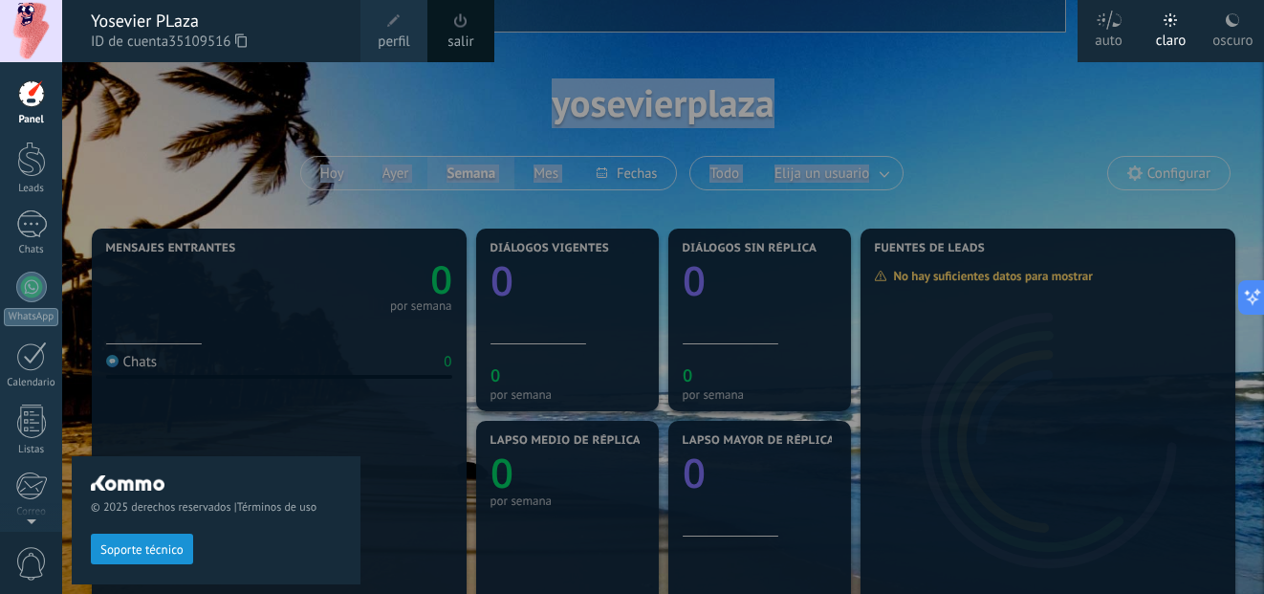
click at [1227, 28] on div "oscuro" at bounding box center [1232, 37] width 40 height 50
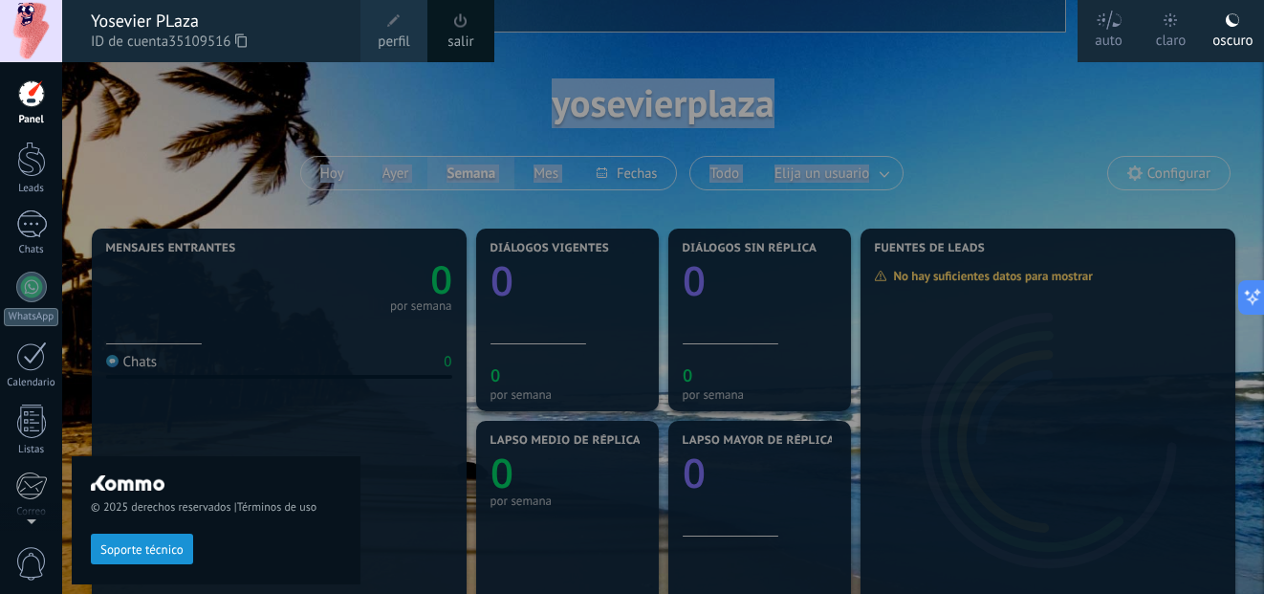
click at [1111, 26] on icon at bounding box center [1109, 20] width 27 height 19
click at [1092, 118] on div at bounding box center [694, 297] width 1264 height 594
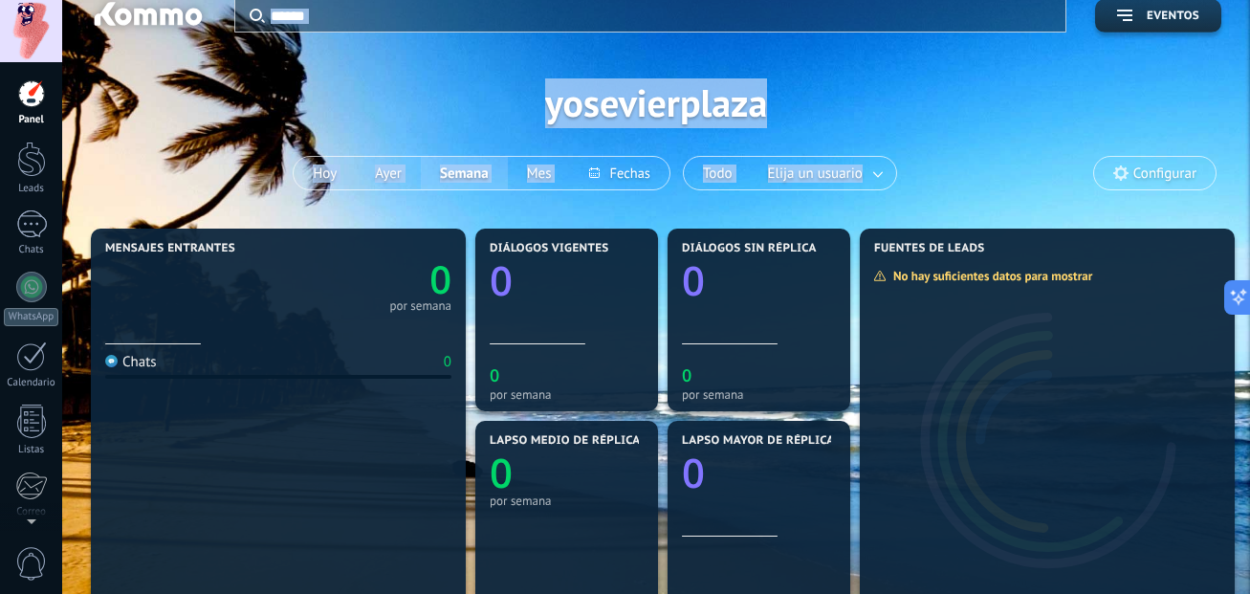
click at [874, 136] on div "Aplicar Eventos yosevierplaza [DATE] [DATE] Semana Mes Todo Elija un usuario Co…" at bounding box center [656, 102] width 1130 height 243
click at [422, 100] on div "Aplicar Eventos yosevierplaza [DATE] [DATE] Semana Mes Todo Elija un usuario Co…" at bounding box center [656, 102] width 1130 height 243
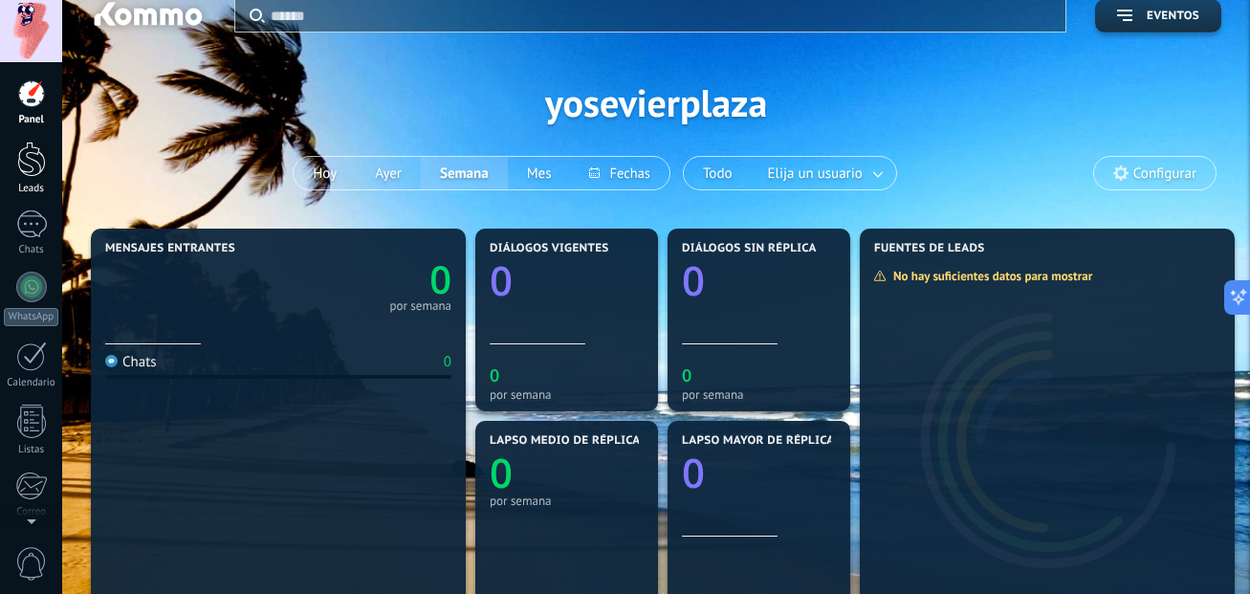
click at [42, 168] on div at bounding box center [31, 159] width 29 height 35
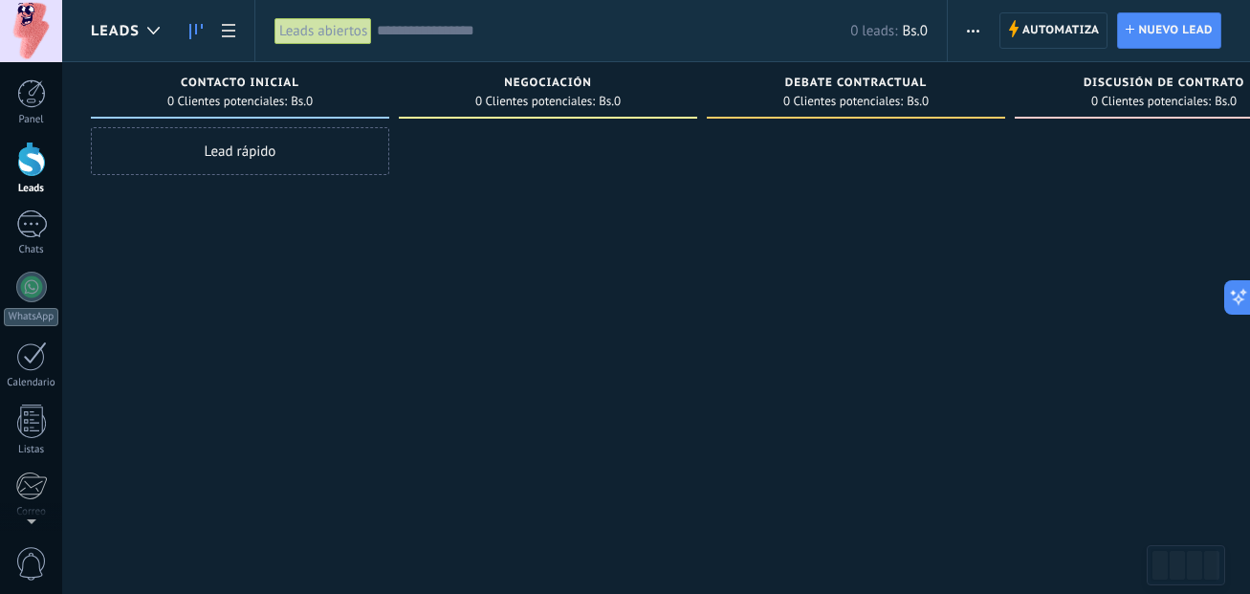
click at [985, 280] on div at bounding box center [856, 299] width 298 height 344
click at [225, 34] on icon at bounding box center [228, 30] width 13 height 13
